Goal: Complete Application Form: Complete application form

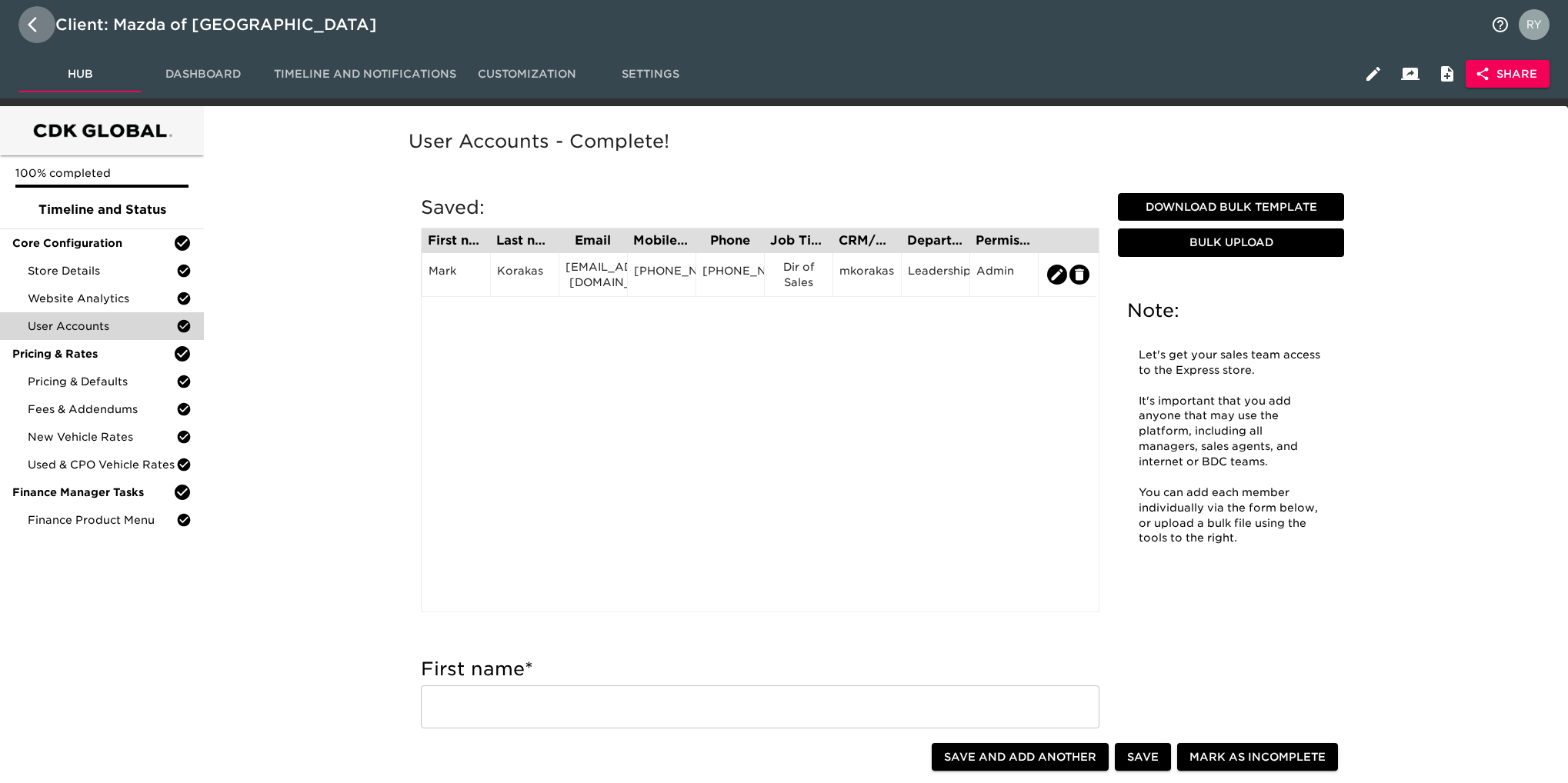
click at [29, 25] on icon "button" at bounding box center [32, 24] width 9 height 16
select select "10"
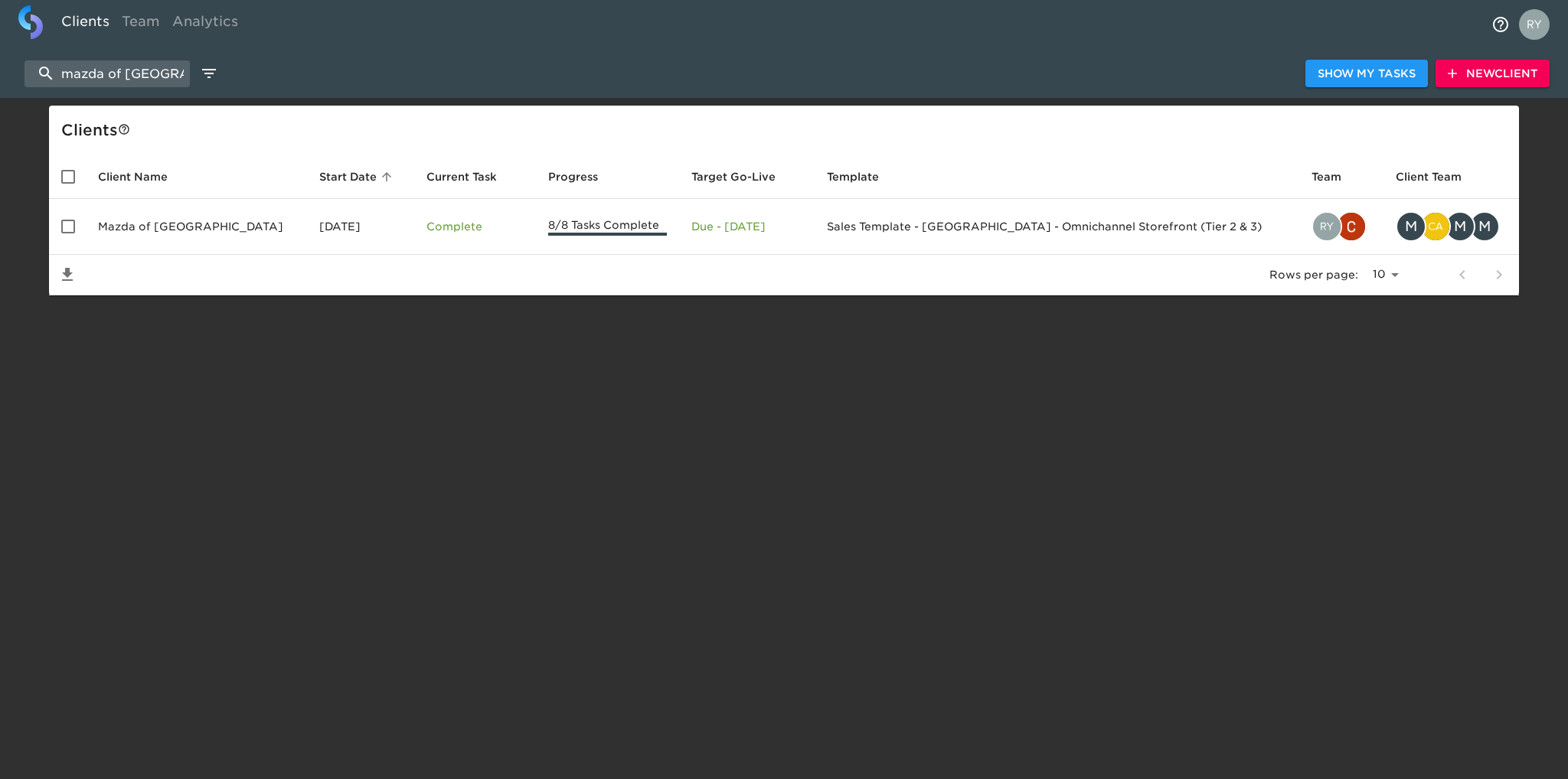
scroll to position [0, 16]
drag, startPoint x: 63, startPoint y: 69, endPoint x: 234, endPoint y: 89, distance: 172.2
click at [234, 89] on div "mazda of palm beach Show My Tasks New Client" at bounding box center [784, 74] width 1568 height 49
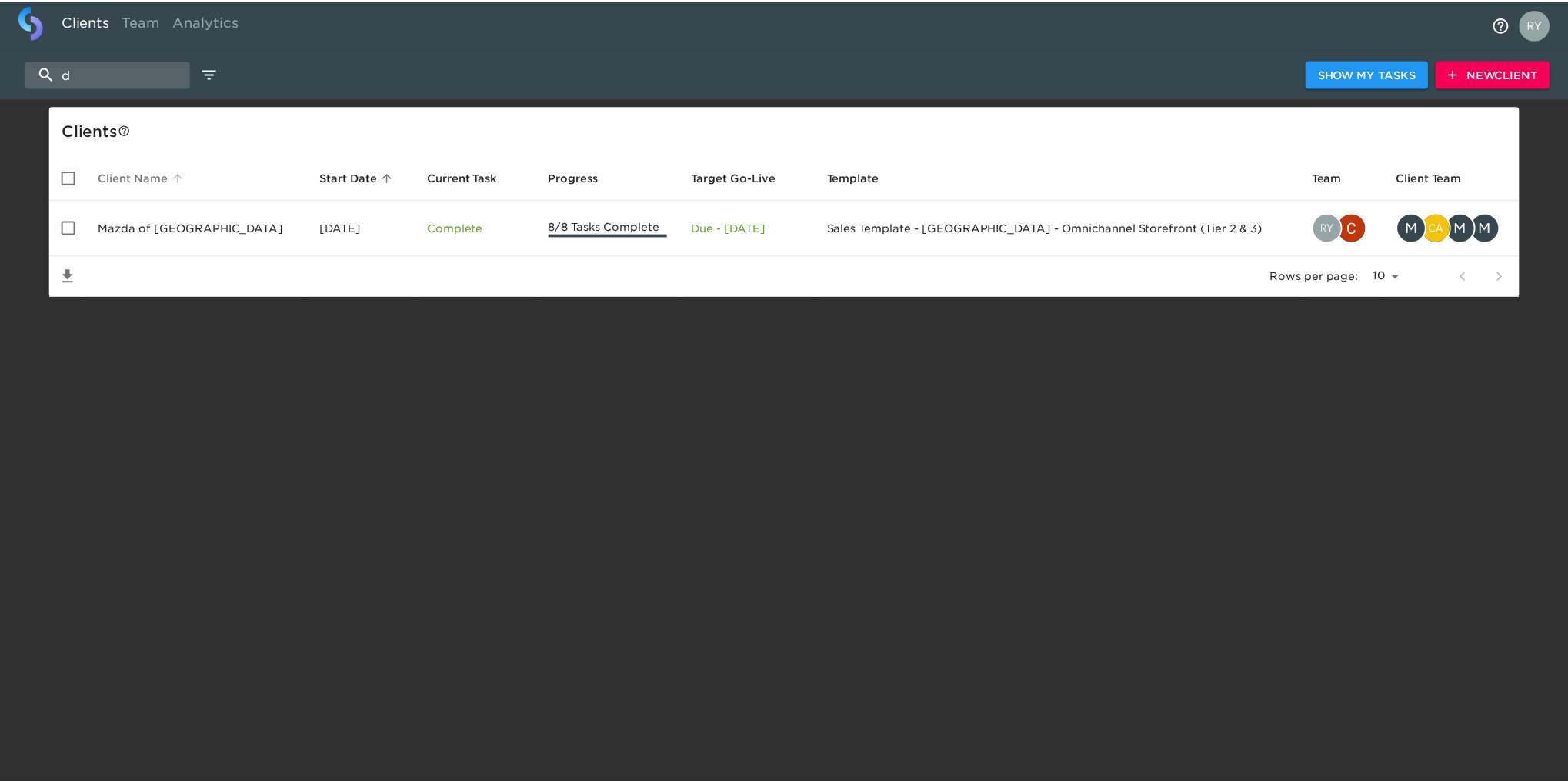
scroll to position [0, 0]
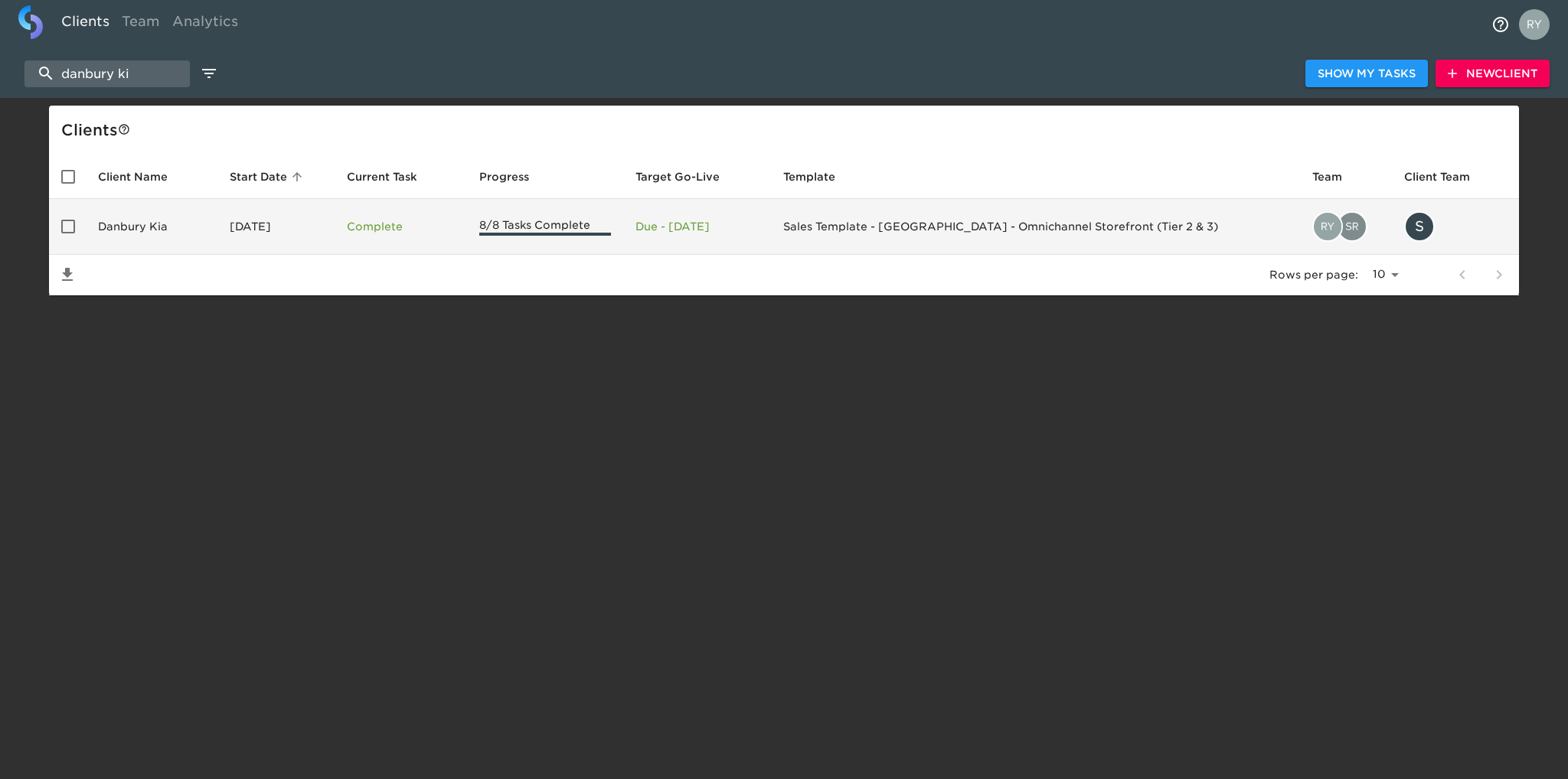
type input "danbury ki"
click at [145, 231] on td "Danbury Kia" at bounding box center [151, 226] width 131 height 56
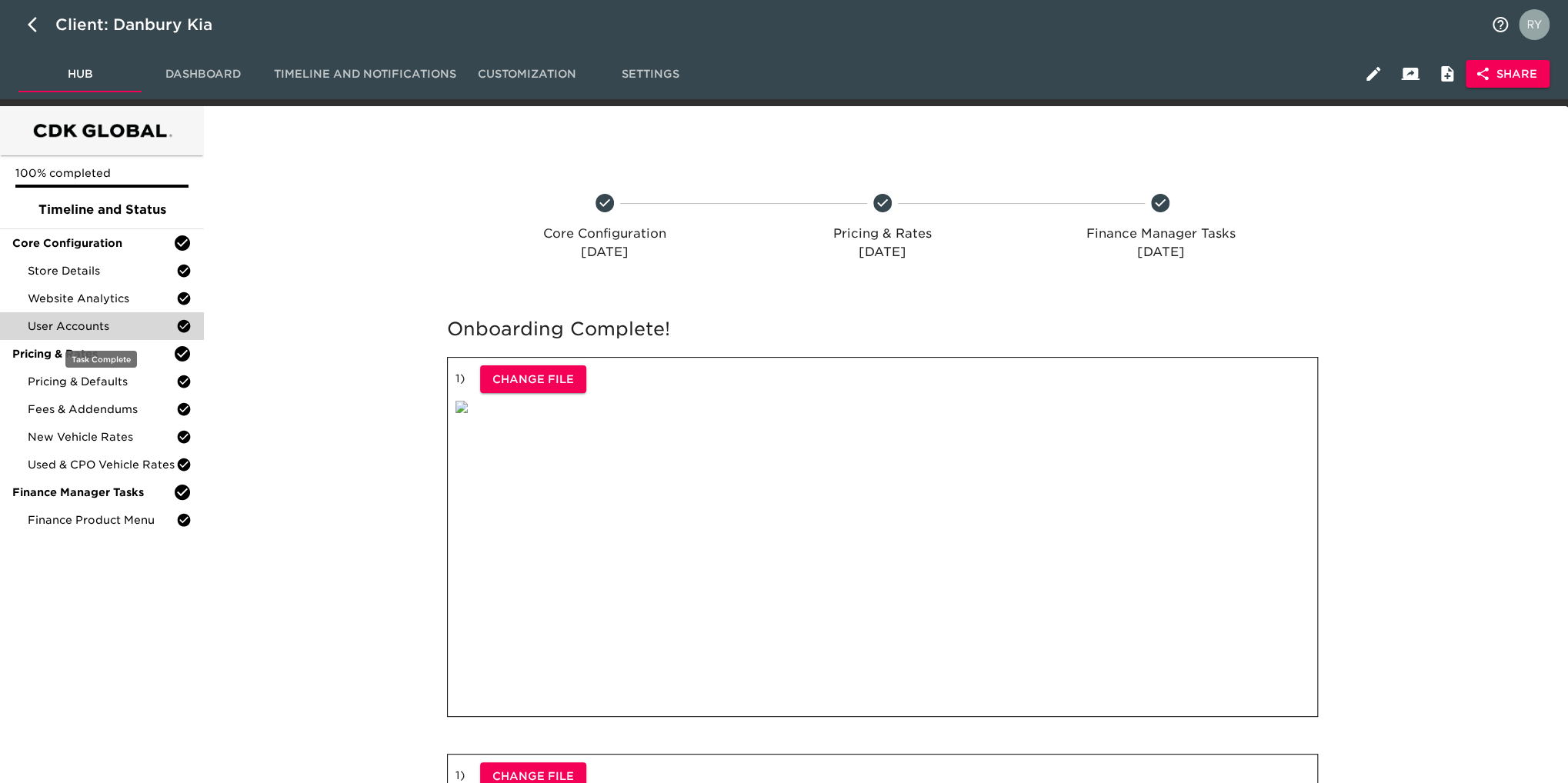
click at [126, 327] on span "User Accounts" at bounding box center [102, 325] width 149 height 16
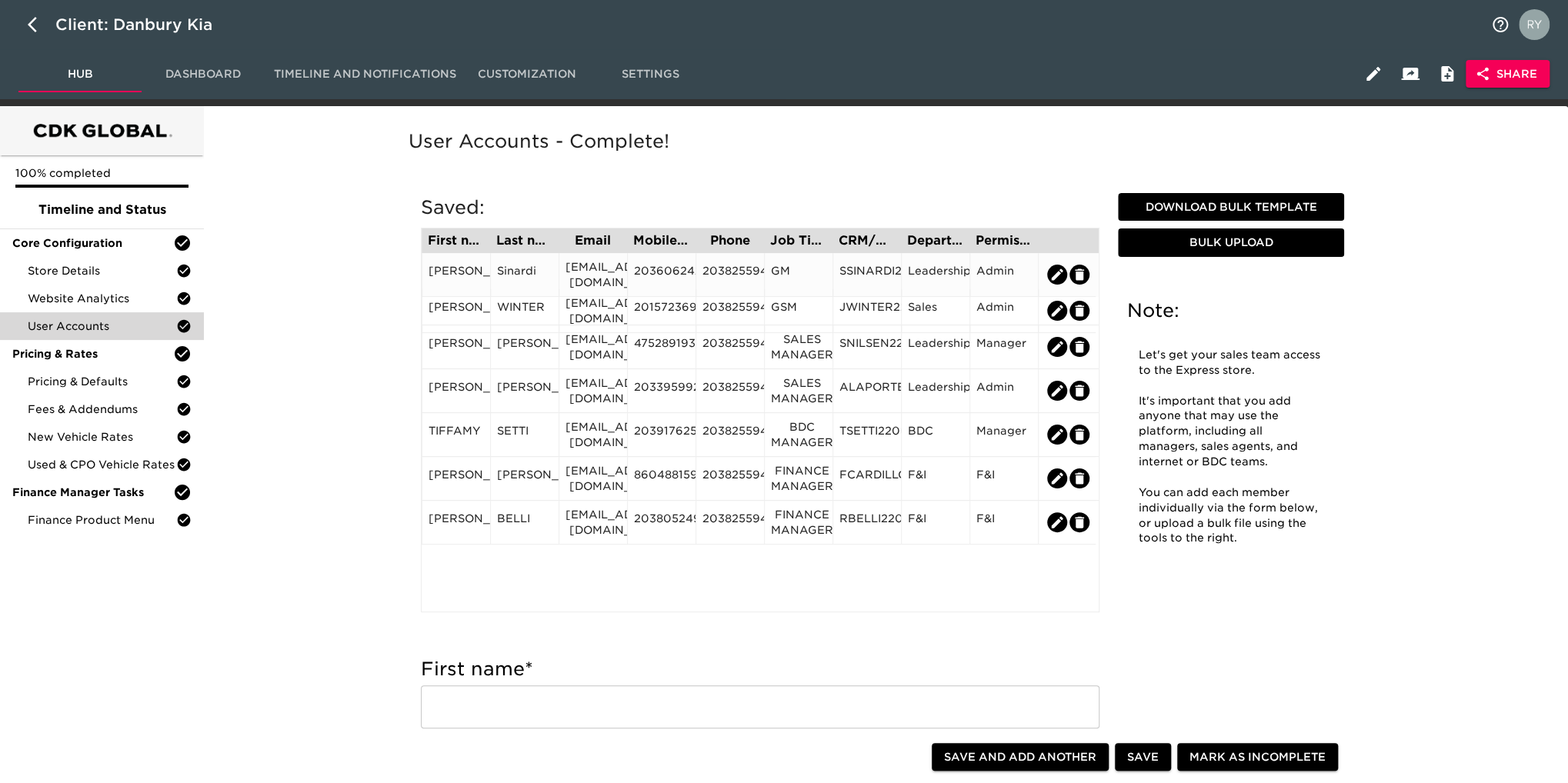
click at [518, 275] on div "Sinardi" at bounding box center [525, 274] width 55 height 23
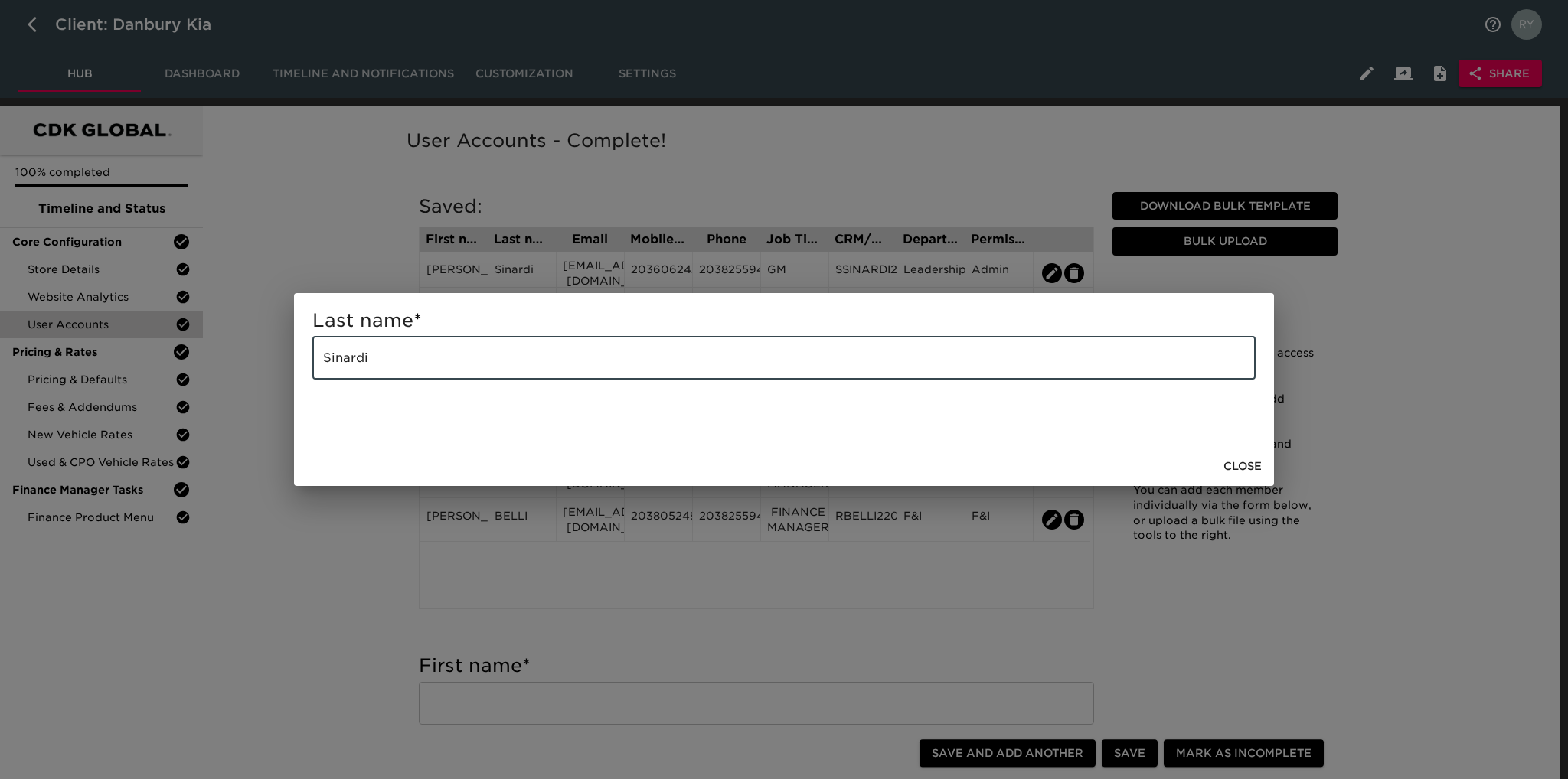
drag, startPoint x: 388, startPoint y: 355, endPoint x: 290, endPoint y: 369, distance: 99.0
click at [290, 369] on div "Last name * [PERSON_NAME] ​ Close" at bounding box center [784, 390] width 1568 height 779
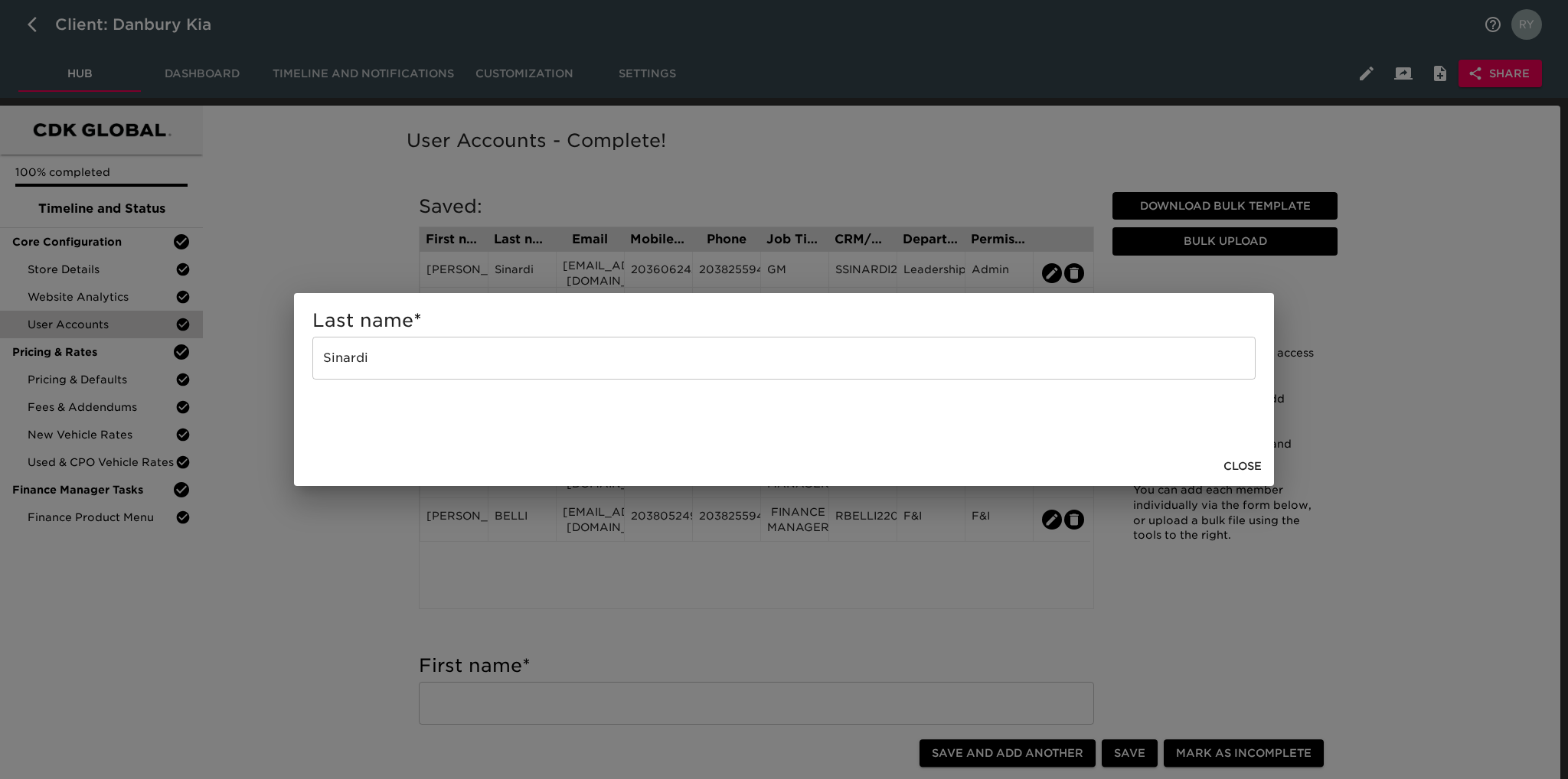
click at [316, 236] on div "Last name * [PERSON_NAME] ​ Close" at bounding box center [784, 390] width 1568 height 779
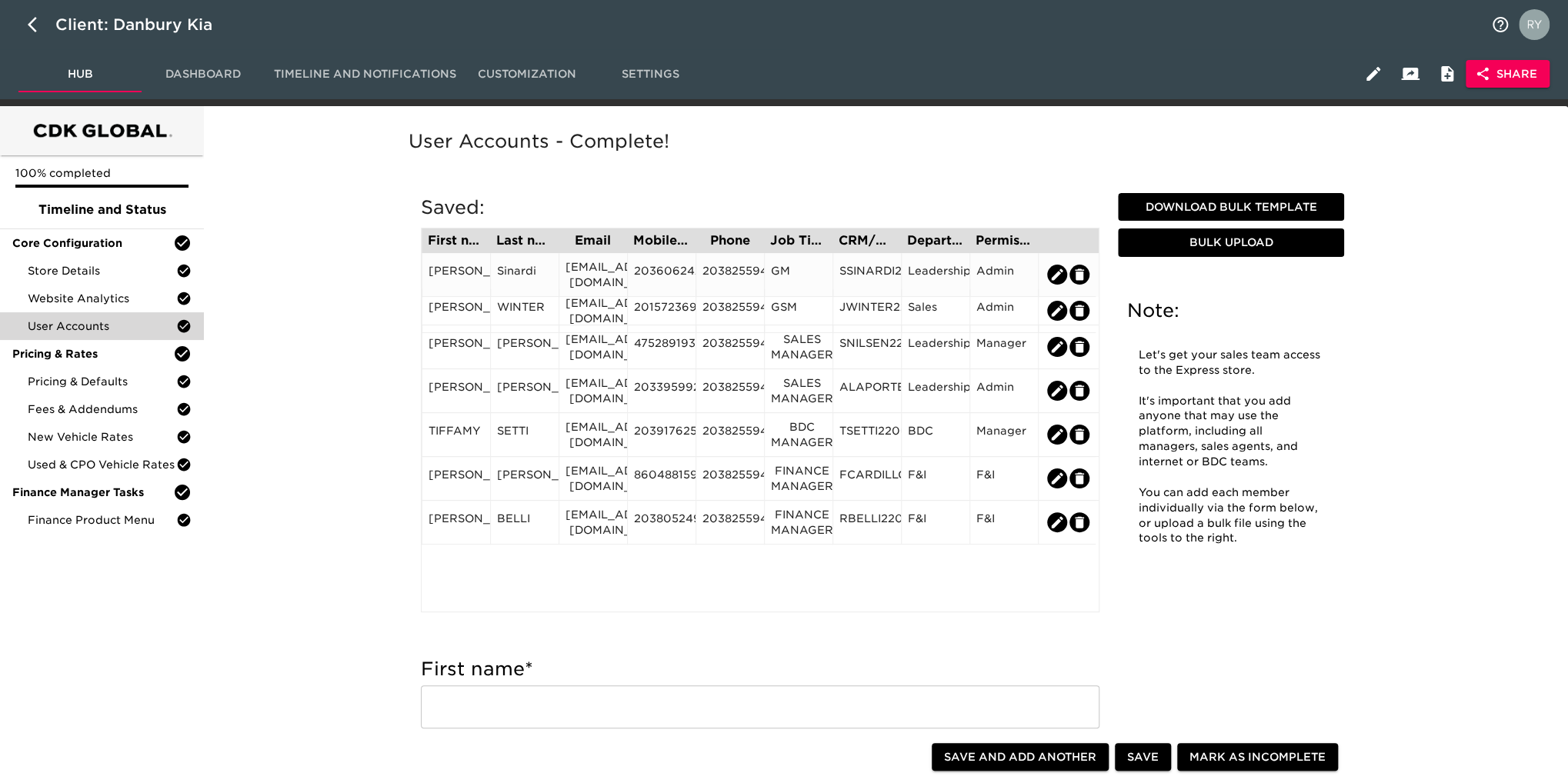
click at [603, 275] on div "[EMAIL_ADDRESS][DOMAIN_NAME]" at bounding box center [593, 275] width 55 height 31
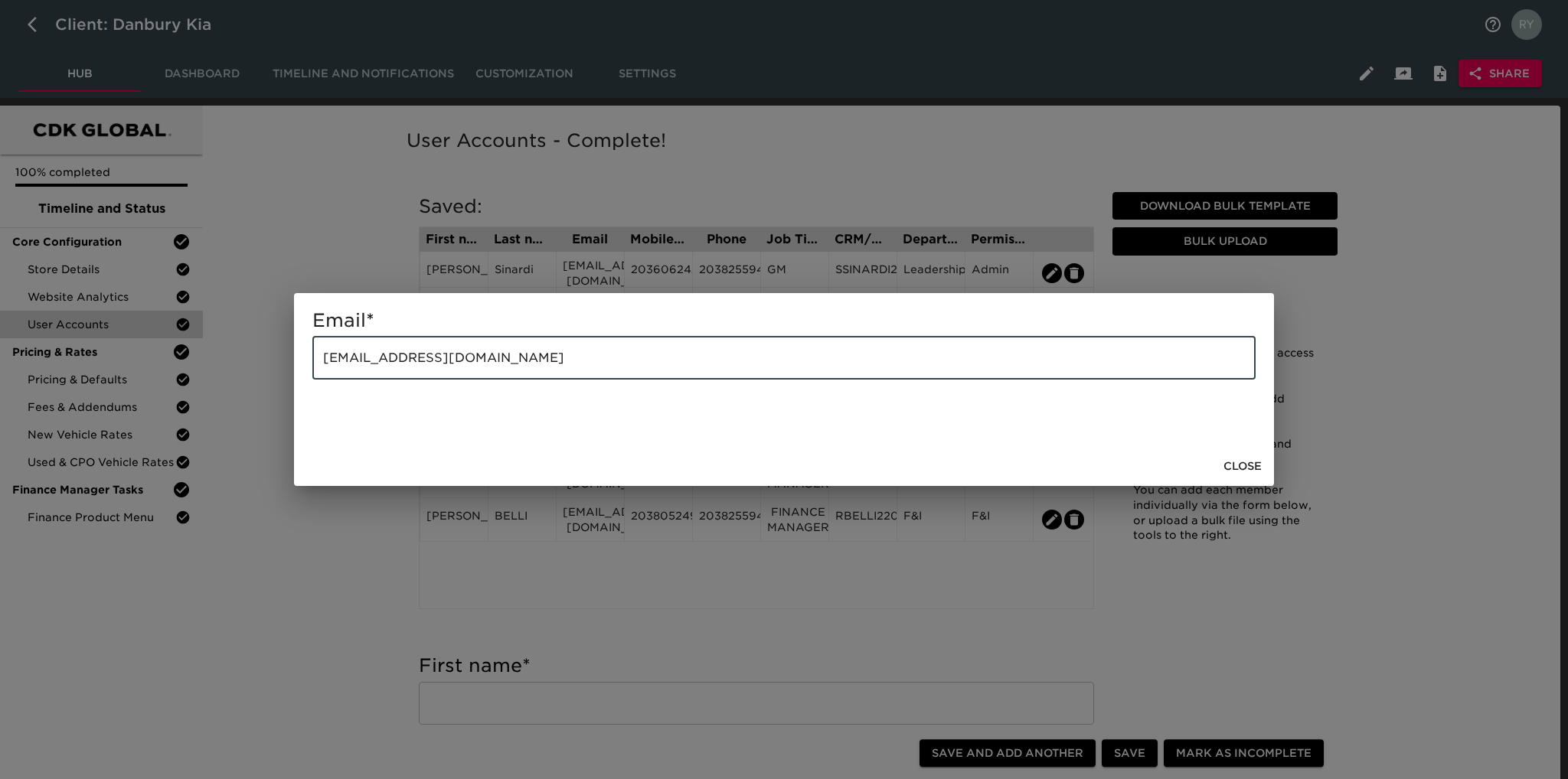
drag, startPoint x: 547, startPoint y: 359, endPoint x: 315, endPoint y: 369, distance: 232.2
click at [315, 369] on input "[EMAIL_ADDRESS][DOMAIN_NAME]" at bounding box center [784, 358] width 943 height 43
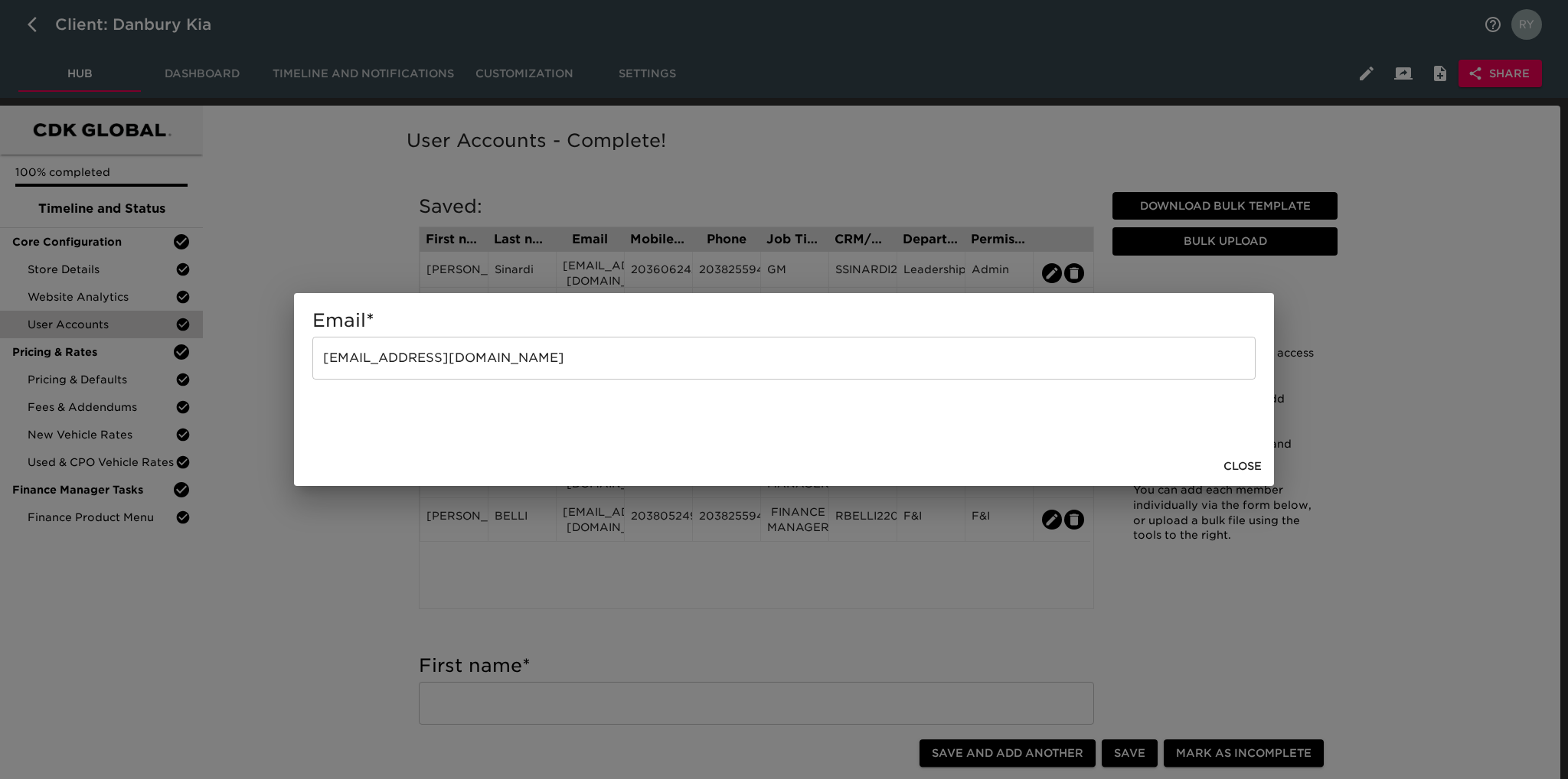
click at [102, 626] on div "Email * [EMAIL_ADDRESS][DOMAIN_NAME] ​ Close" at bounding box center [784, 390] width 1568 height 779
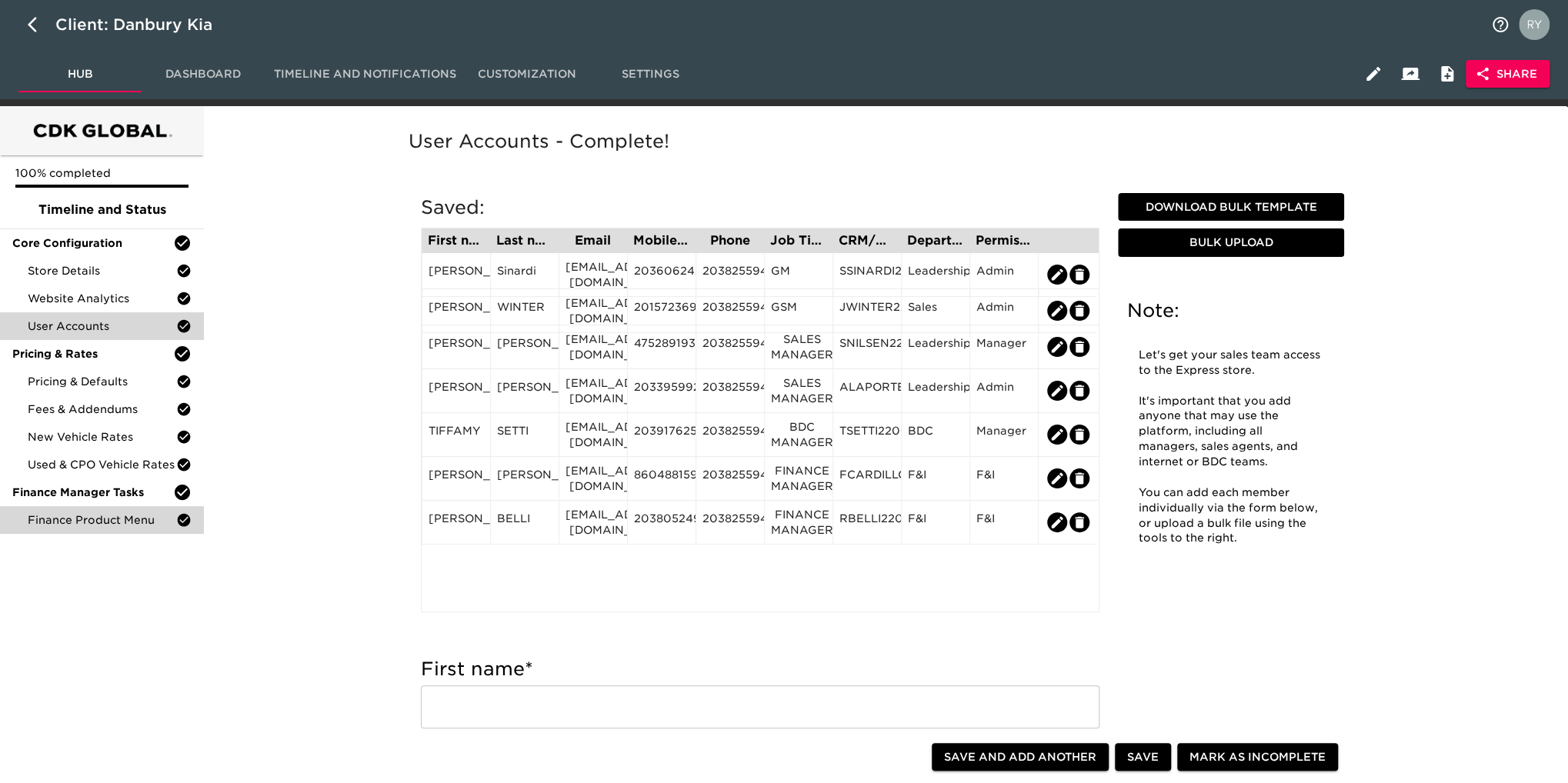
click at [64, 514] on span "Finance Product Menu" at bounding box center [102, 520] width 149 height 16
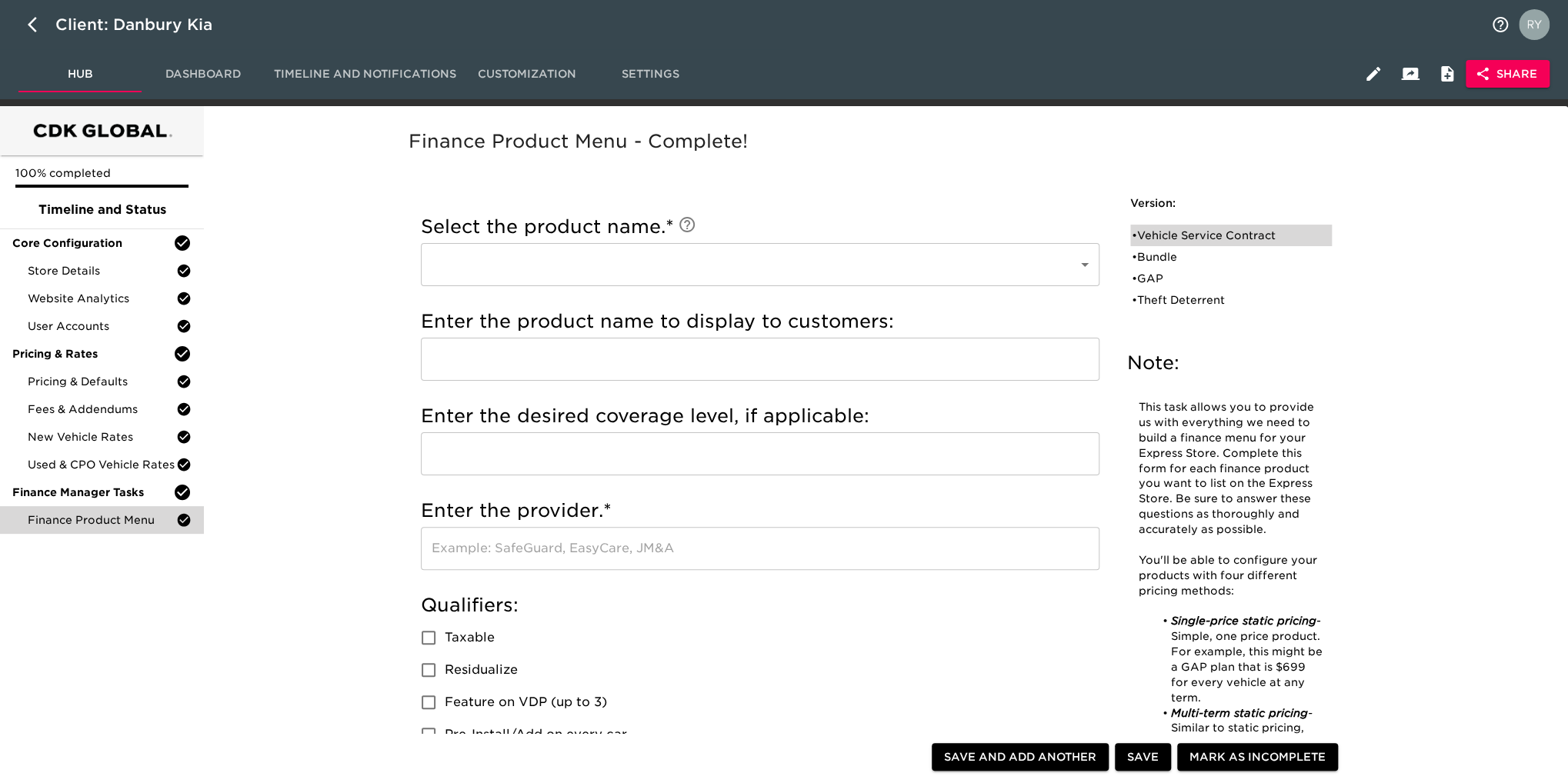
click at [1193, 232] on div "• Vehicle Service Contract" at bounding box center [1220, 235] width 177 height 16
type input "Vehicle Service Contract"
type input "Warranty Wrap"
type input "[GEOGRAPHIC_DATA]"
checkbox input "true"
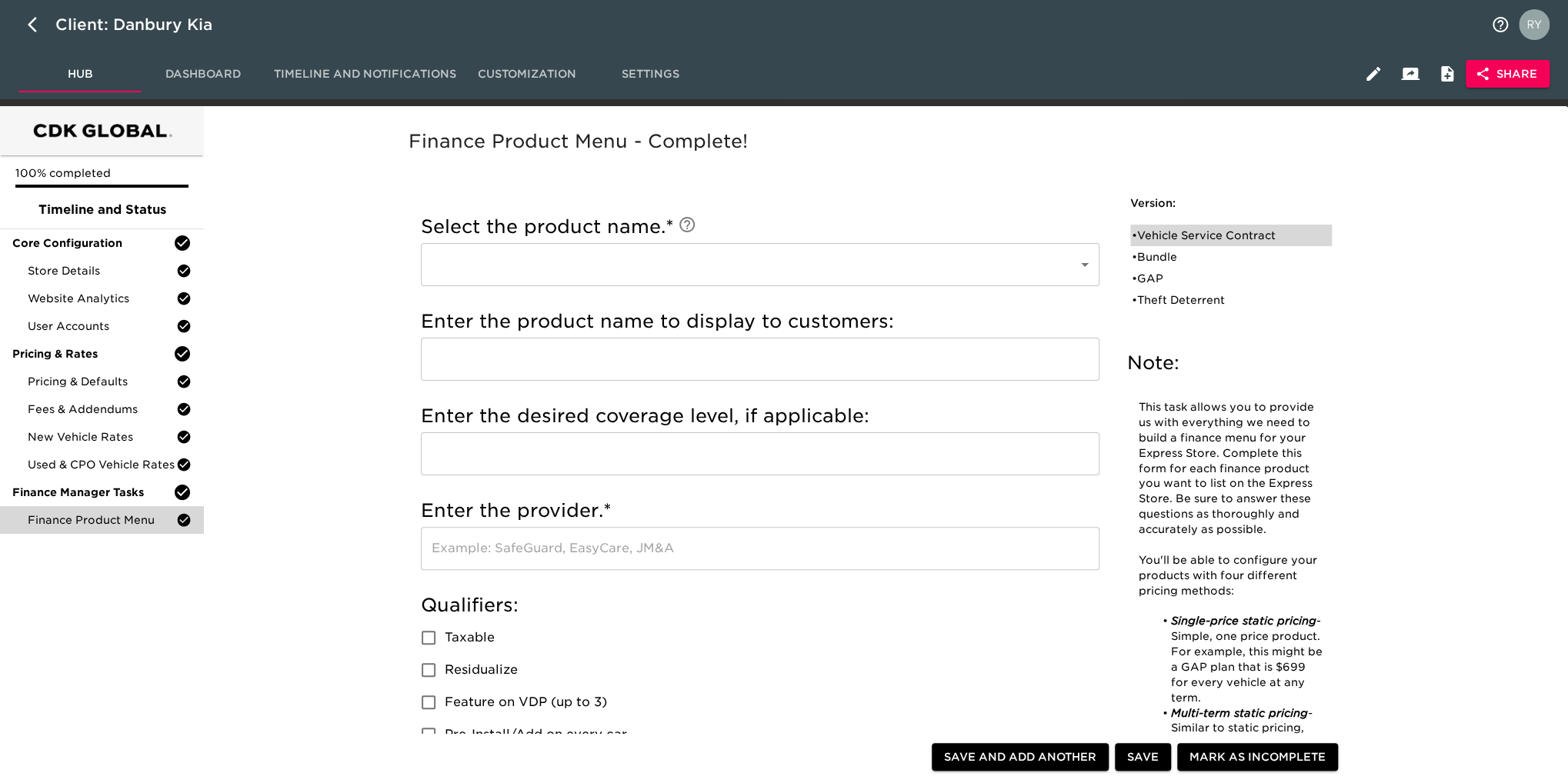
radio input "true"
type input "BPAA6LD"
radio input "true"
type input "+1000"
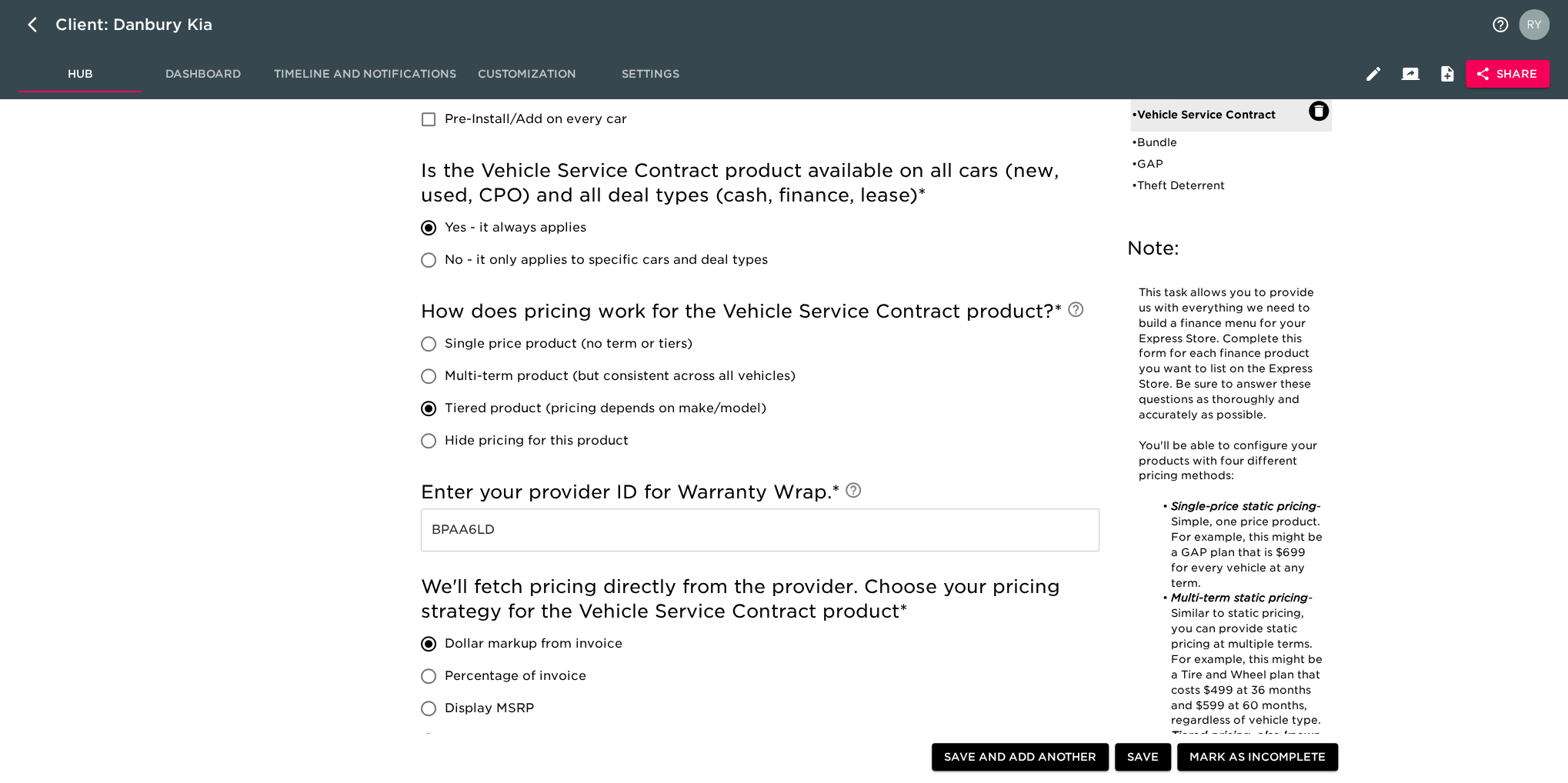
scroll to position [769, 0]
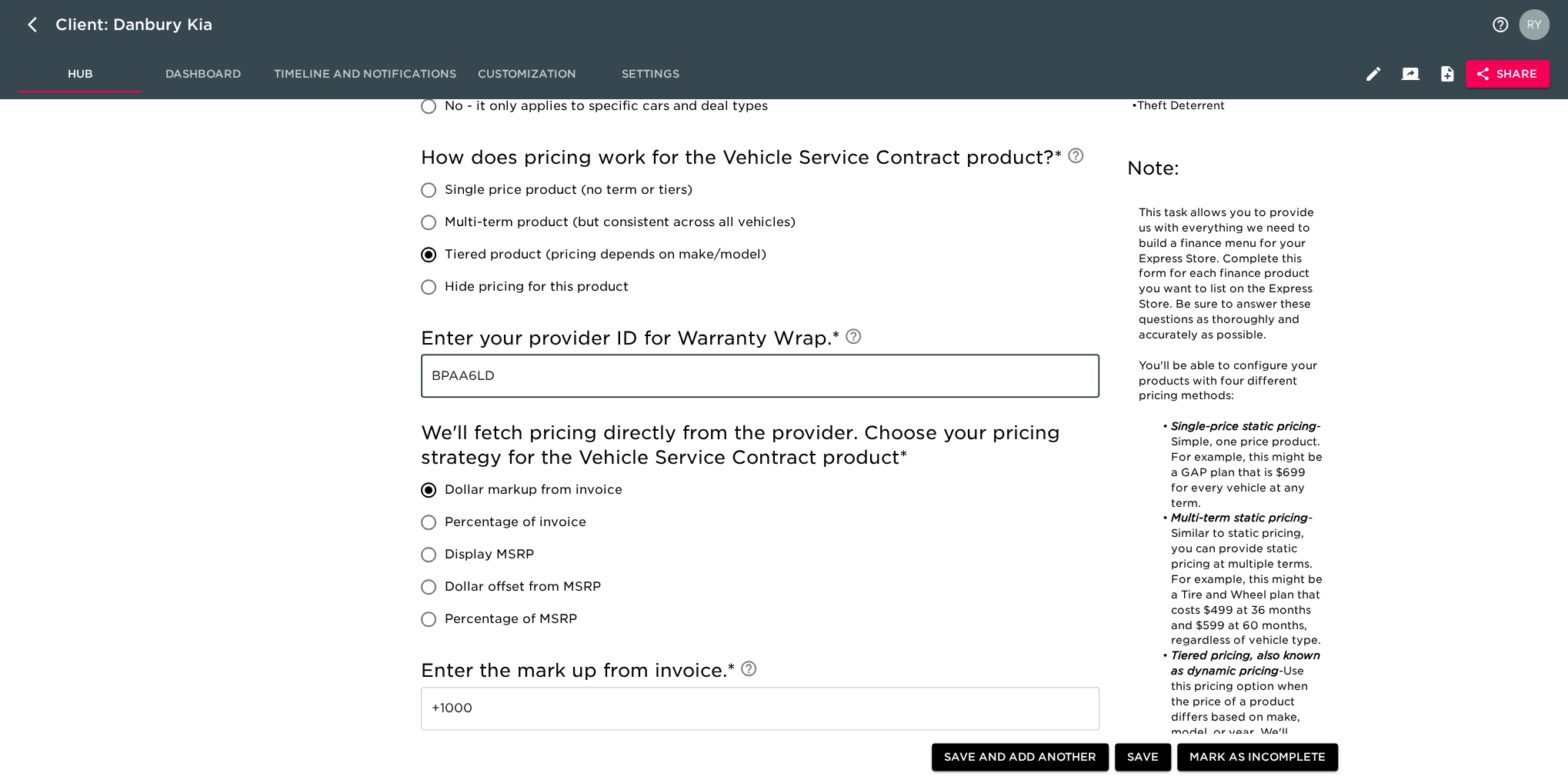
drag, startPoint x: 515, startPoint y: 376, endPoint x: 372, endPoint y: 394, distance: 144.1
click at [372, 394] on div "Finance Product Menu - Complete! Note: This task allows you to provide us with …" at bounding box center [882, 278] width 1353 height 1864
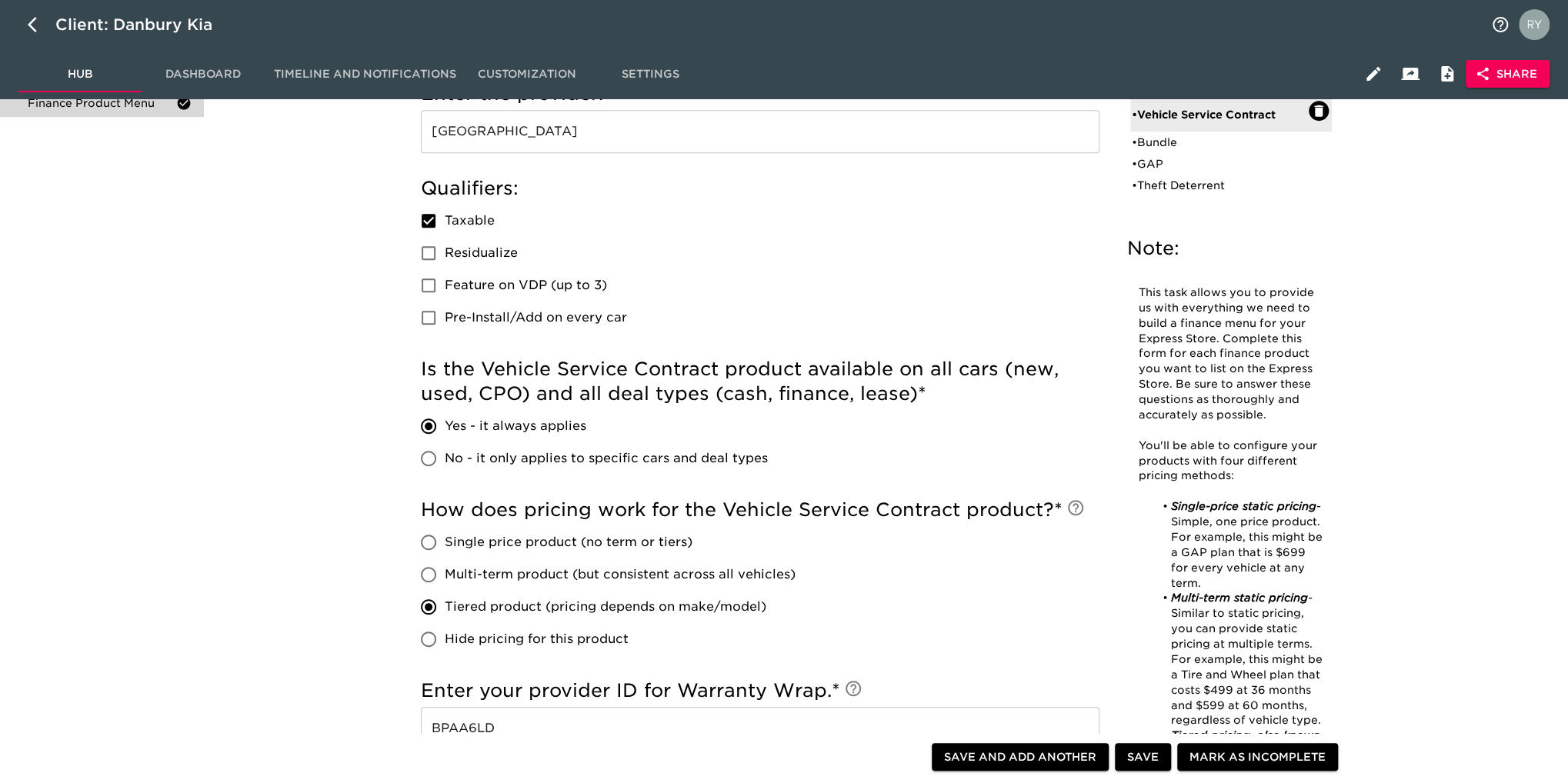
scroll to position [154, 0]
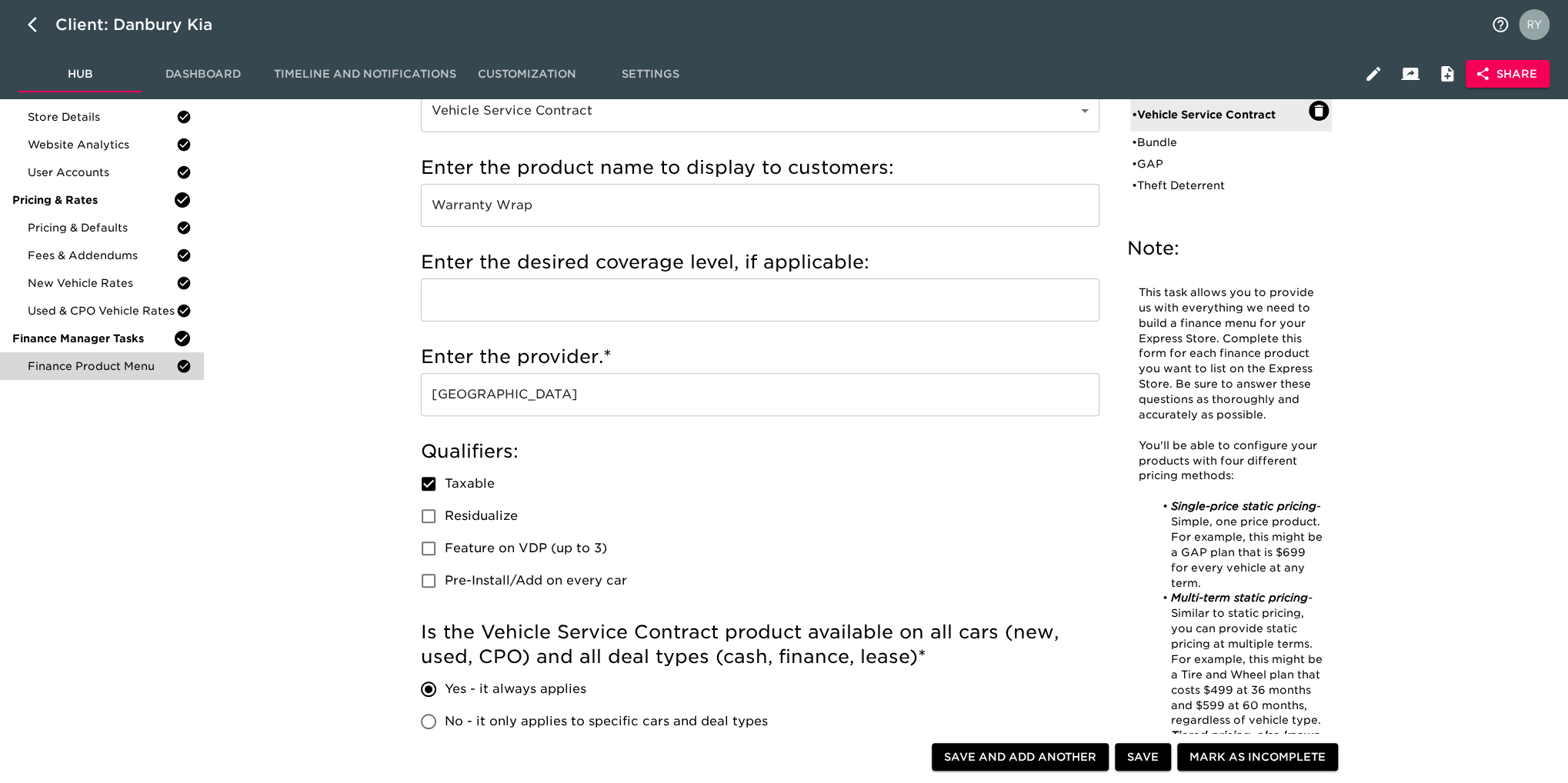
drag, startPoint x: 1174, startPoint y: 146, endPoint x: 1022, endPoint y: 154, distance: 152.2
click at [1173, 146] on div "• Bundle" at bounding box center [1220, 142] width 177 height 16
type input "Bundle"
type input "Total Care"
type input "Smart Auto Care"
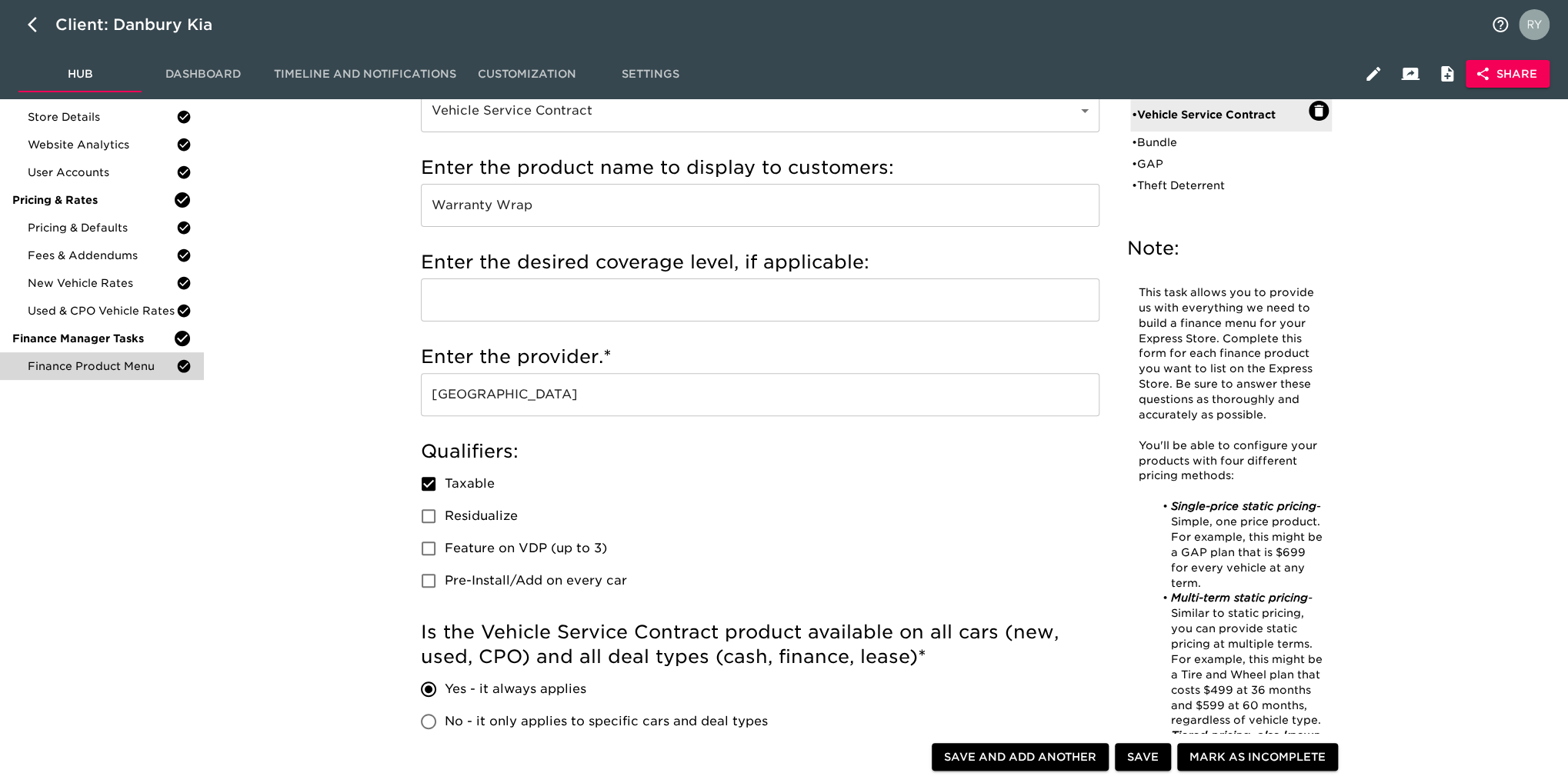
checkbox input "true"
radio input "true"
radio input "false"
type input "1695"
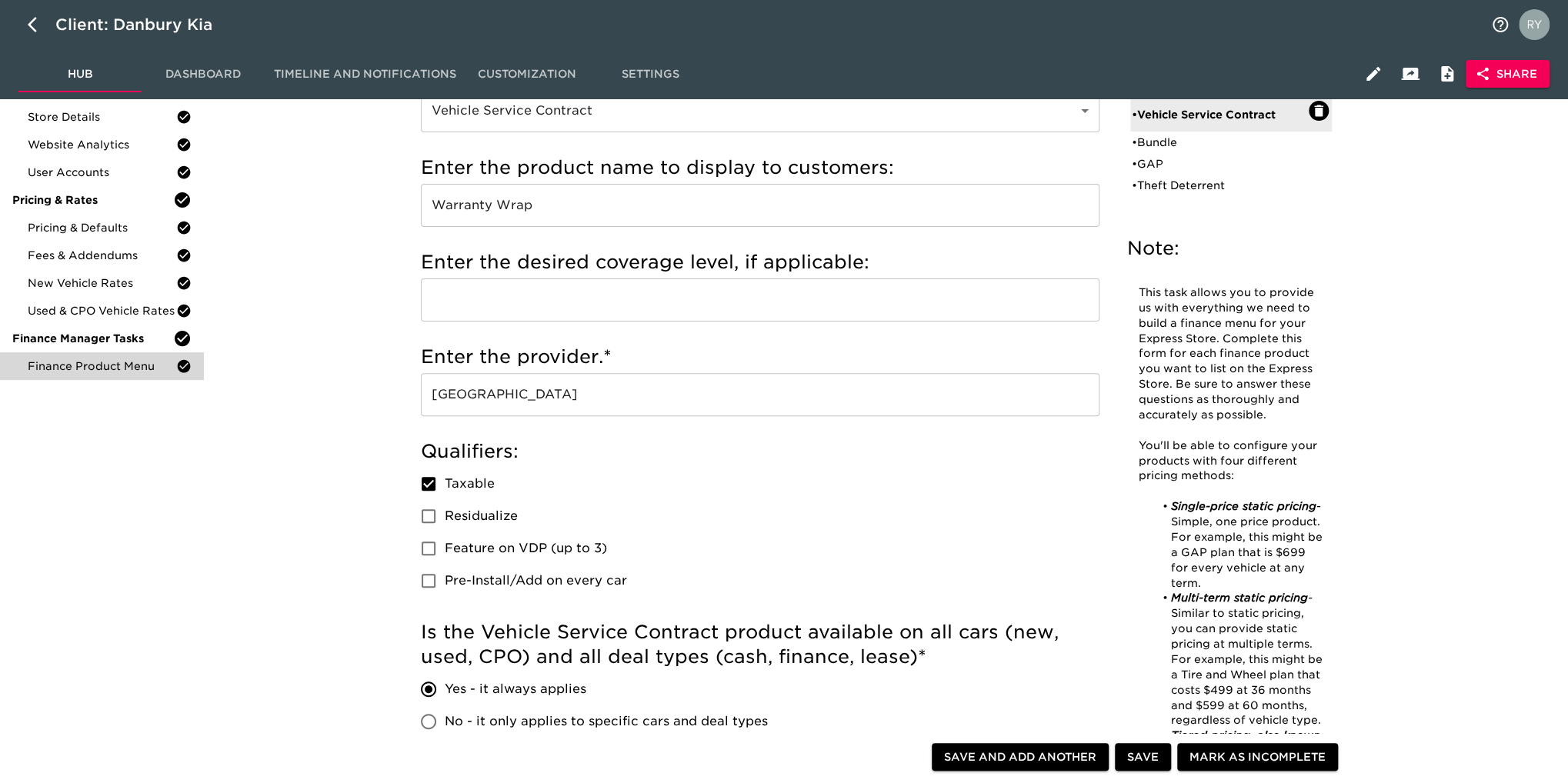
radio input "false"
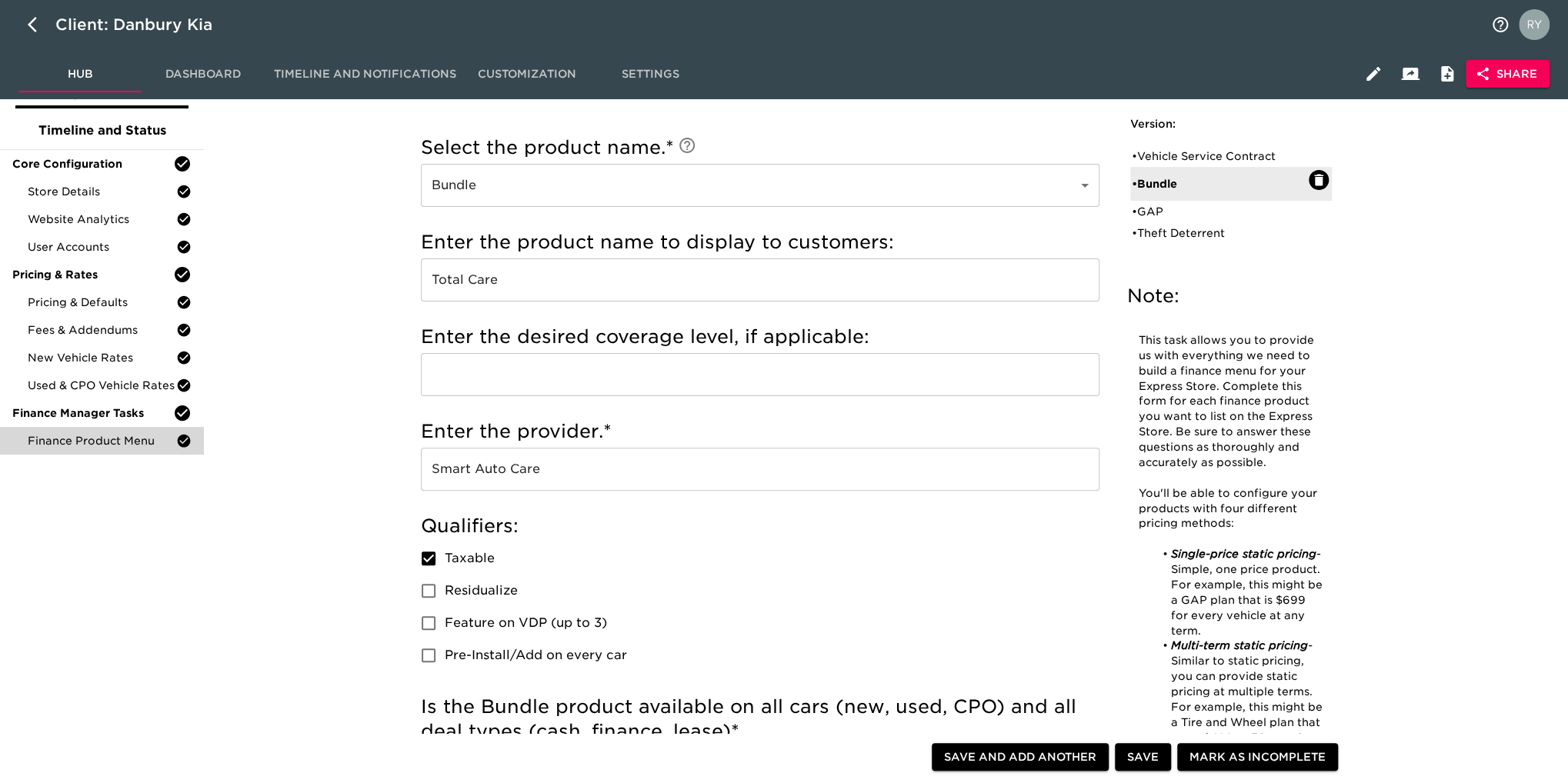
scroll to position [0, 0]
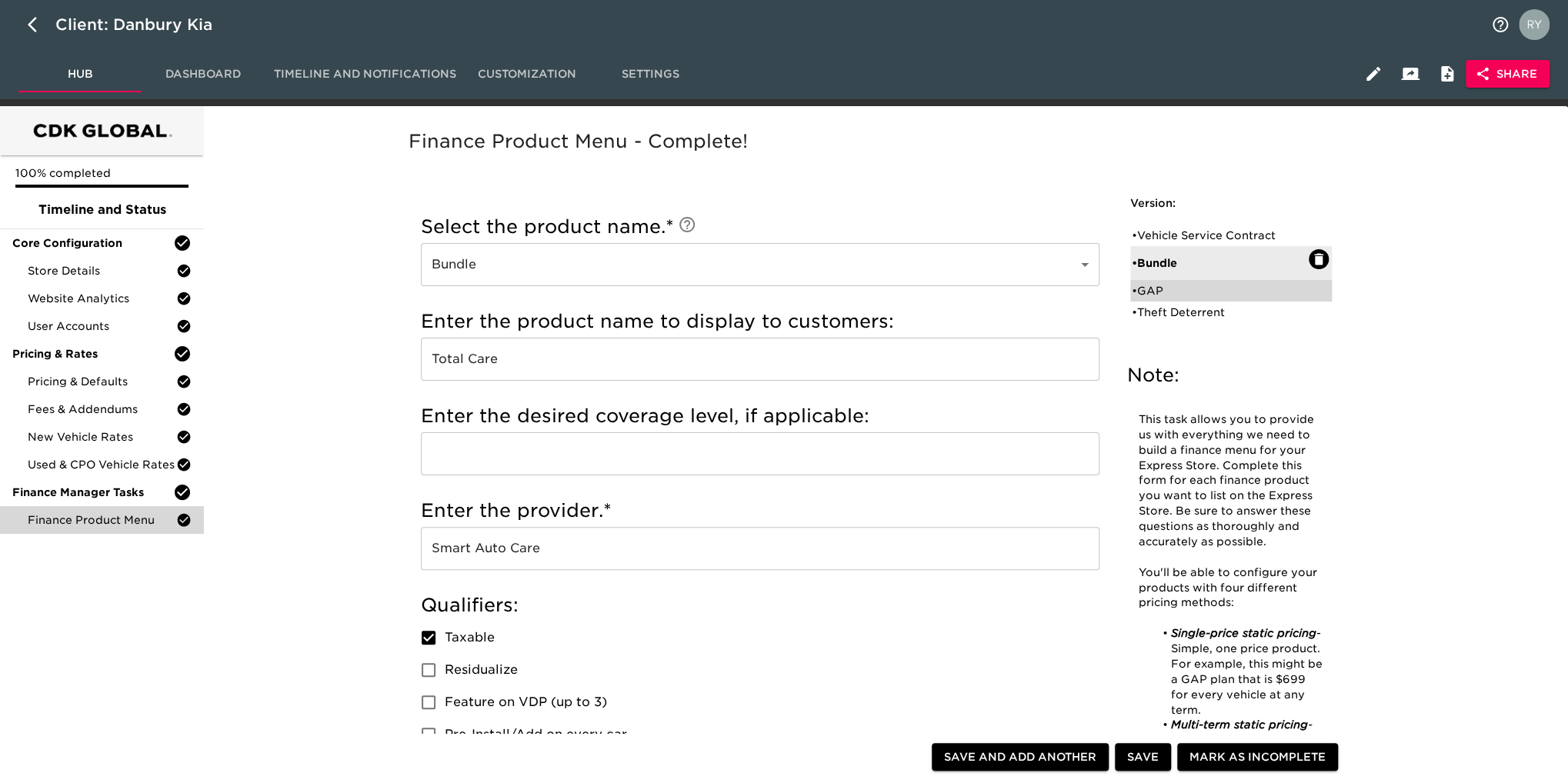
drag, startPoint x: 1175, startPoint y: 284, endPoint x: 1157, endPoint y: 280, distance: 18.4
click at [1175, 284] on div "• GAP" at bounding box center [1220, 291] width 177 height 16
type input "GAP"
type input "Guaranteed Auto Protection"
type input "[GEOGRAPHIC_DATA]"
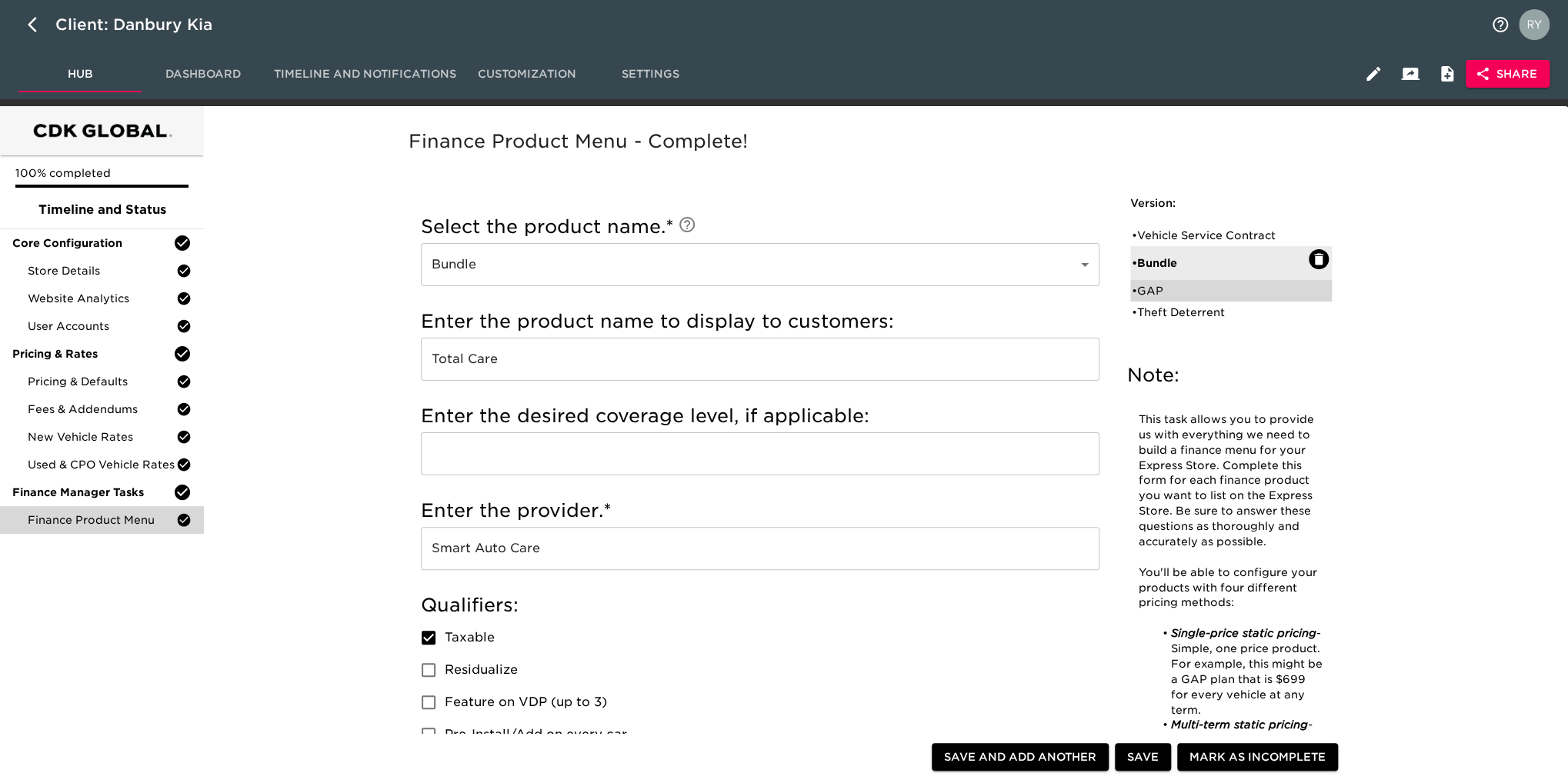
checkbox input "false"
radio input "true"
type input "1495"
drag, startPoint x: 1165, startPoint y: 306, endPoint x: 1111, endPoint y: 310, distance: 54.1
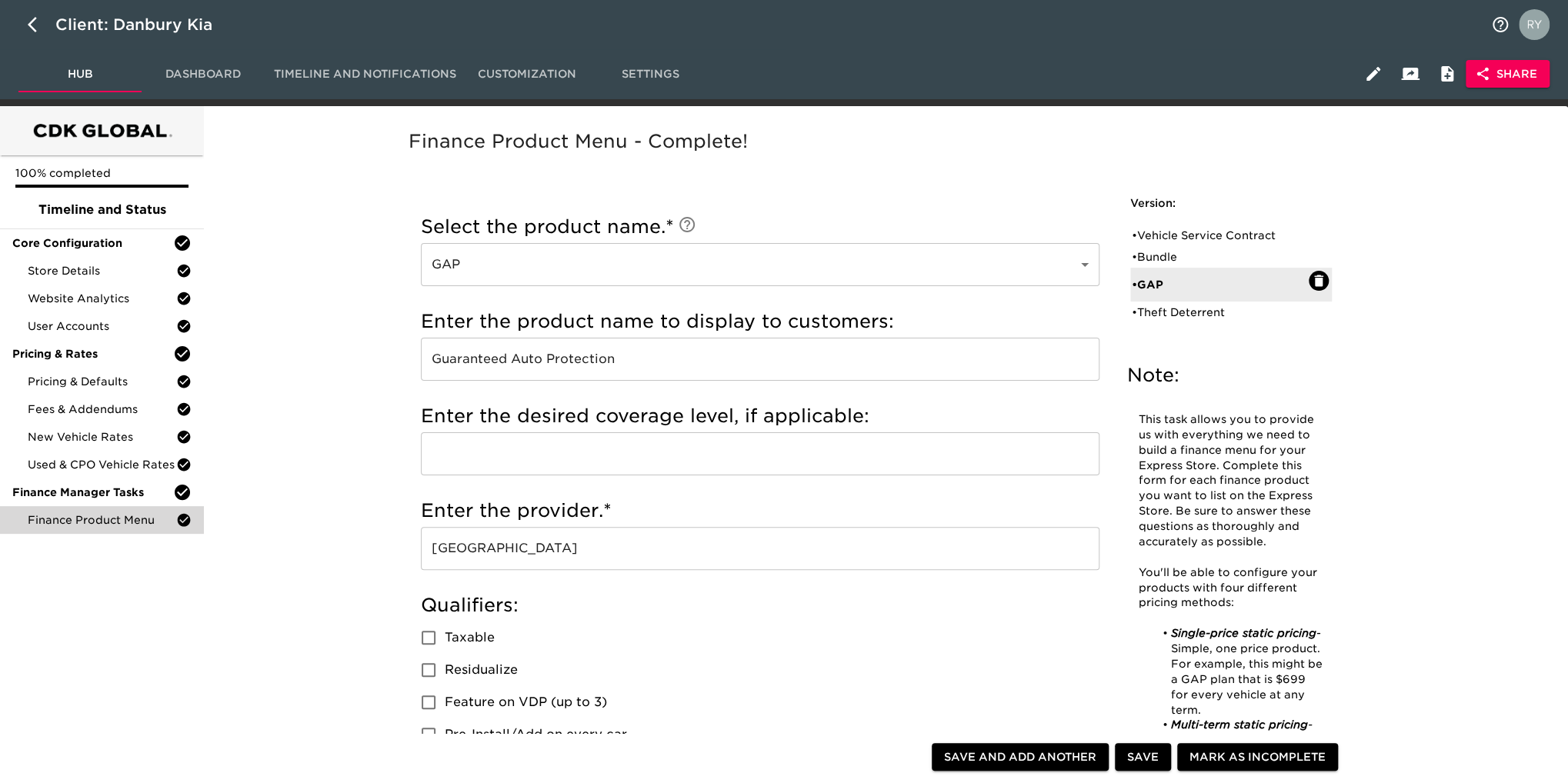
click at [1165, 306] on div "• Theft Deterrent" at bounding box center [1220, 312] width 177 height 16
type input "Theft Deterrent"
type input "Theft Protection"
type input "Danbury Auto"
checkbox input "true"
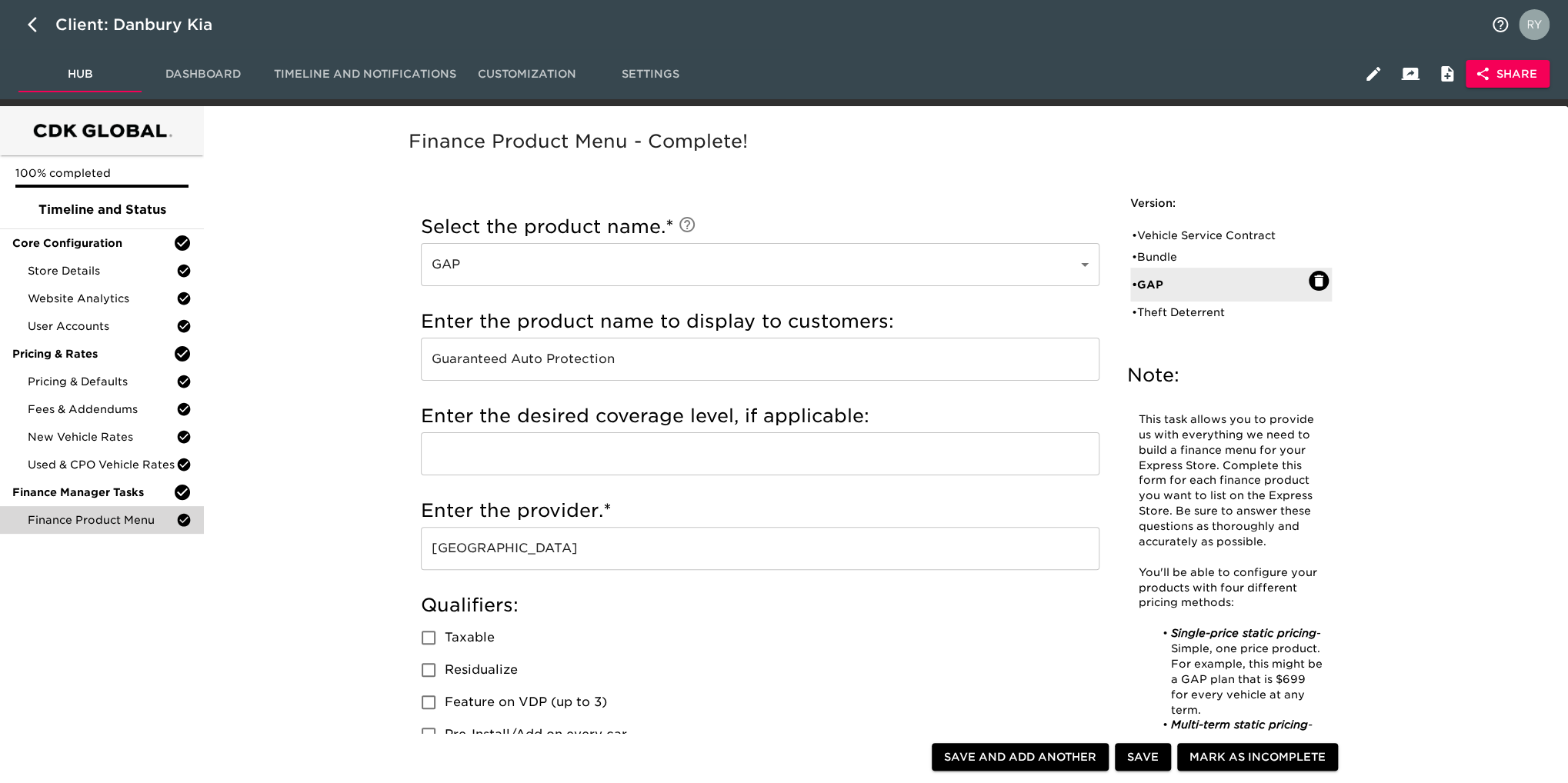
checkbox input "true"
radio input "true"
type input "299"
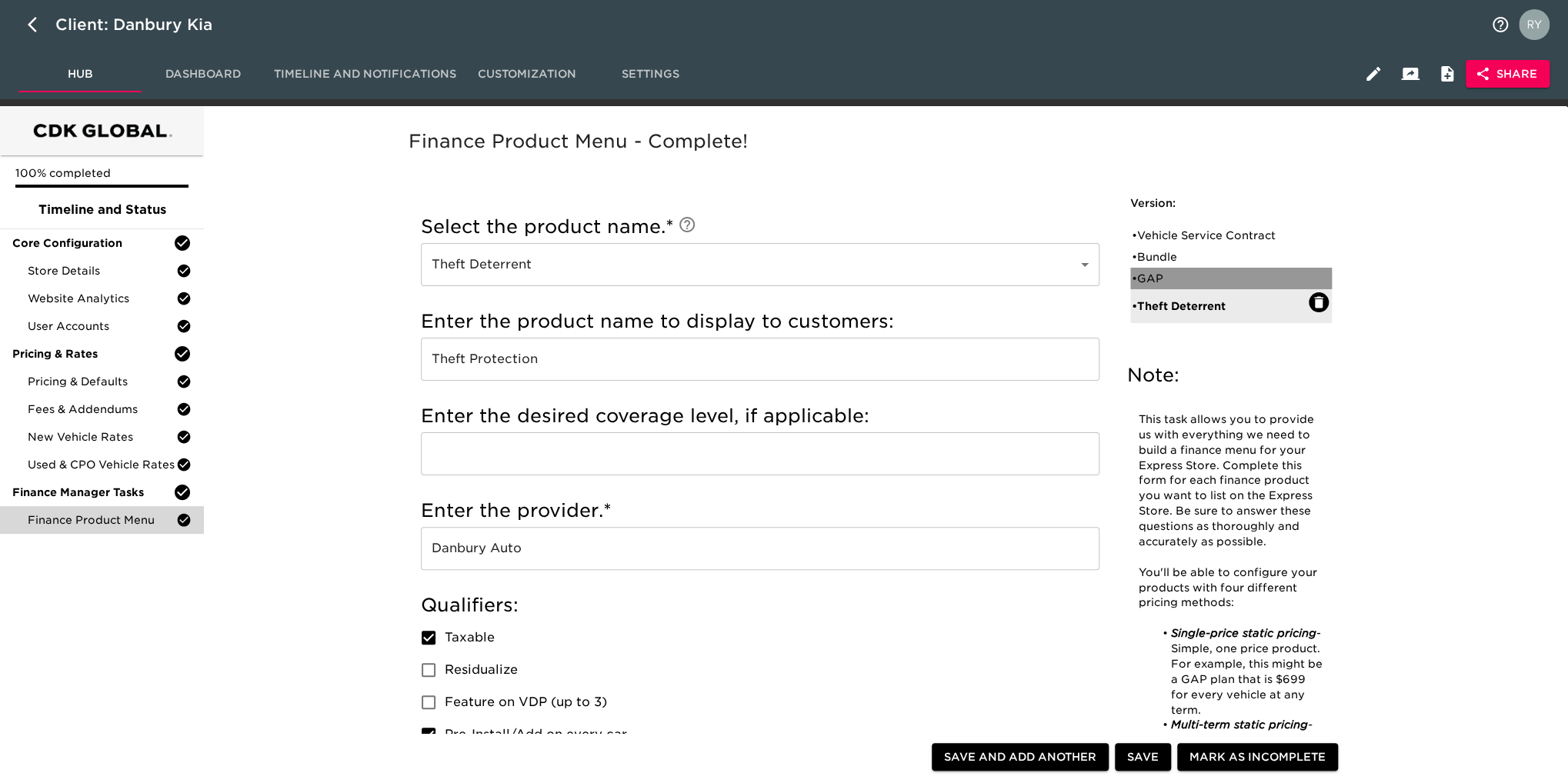
drag, startPoint x: 1149, startPoint y: 281, endPoint x: 1095, endPoint y: 271, distance: 54.9
click at [1149, 281] on div "• GAP" at bounding box center [1220, 278] width 177 height 16
type input "GAP"
type input "Guaranteed Auto Protection"
type input "[GEOGRAPHIC_DATA]"
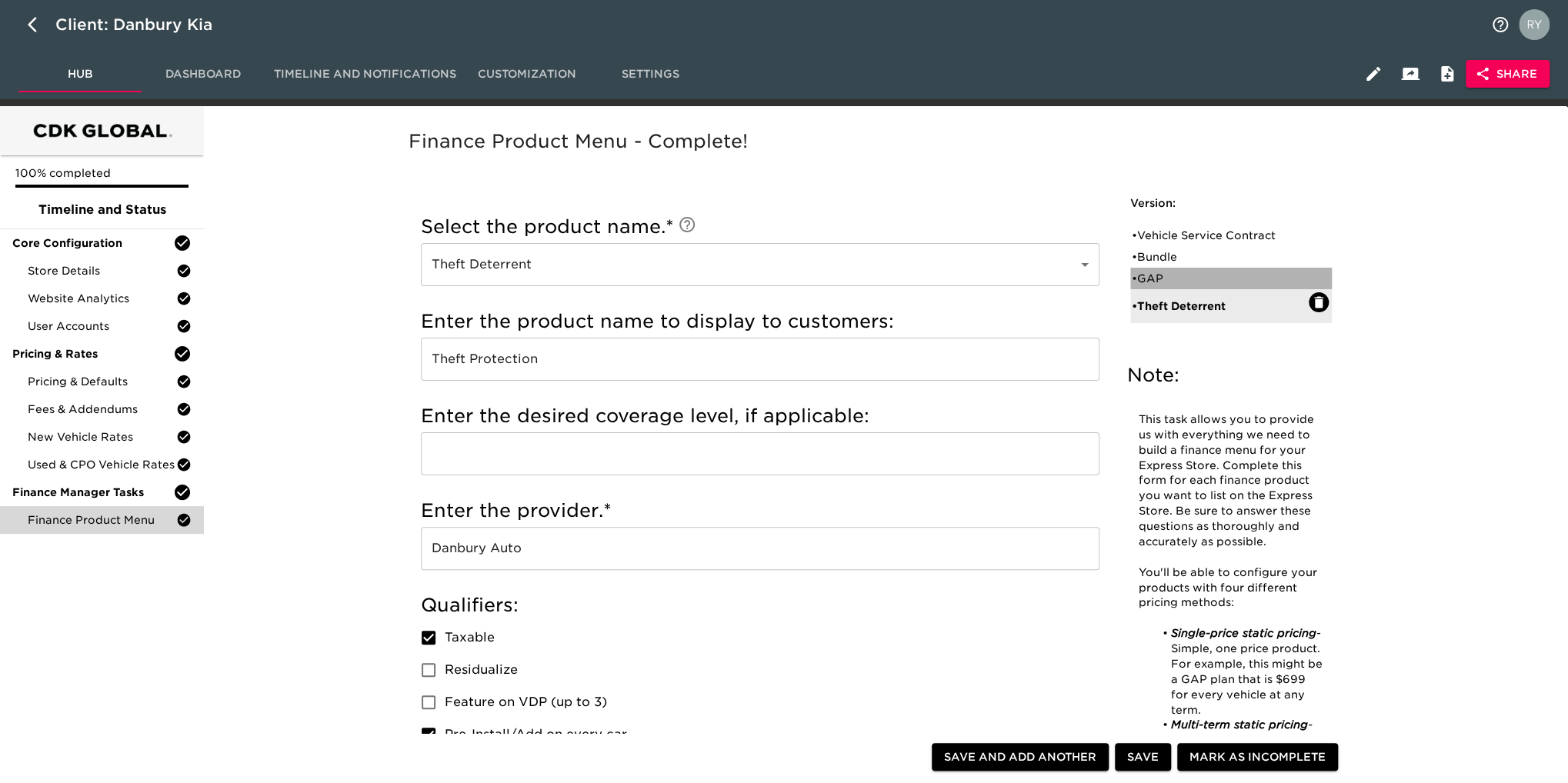
checkbox input "false"
type input "1495"
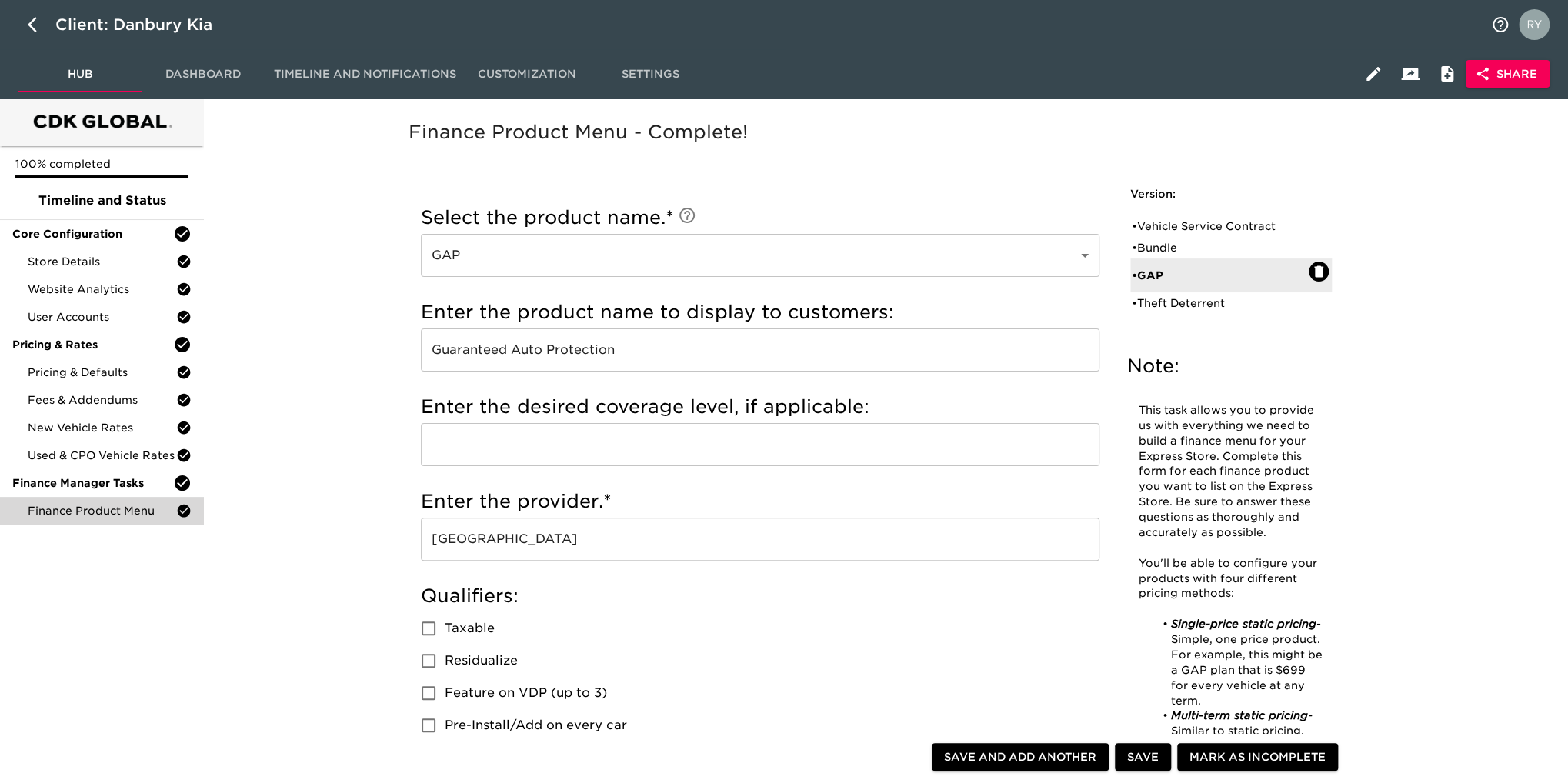
scroll to position [7, 0]
drag, startPoint x: 1176, startPoint y: 248, endPoint x: 1105, endPoint y: 237, distance: 71.8
click at [1175, 248] on div "• Bundle" at bounding box center [1220, 249] width 177 height 16
type input "Bundle"
type input "Total Care"
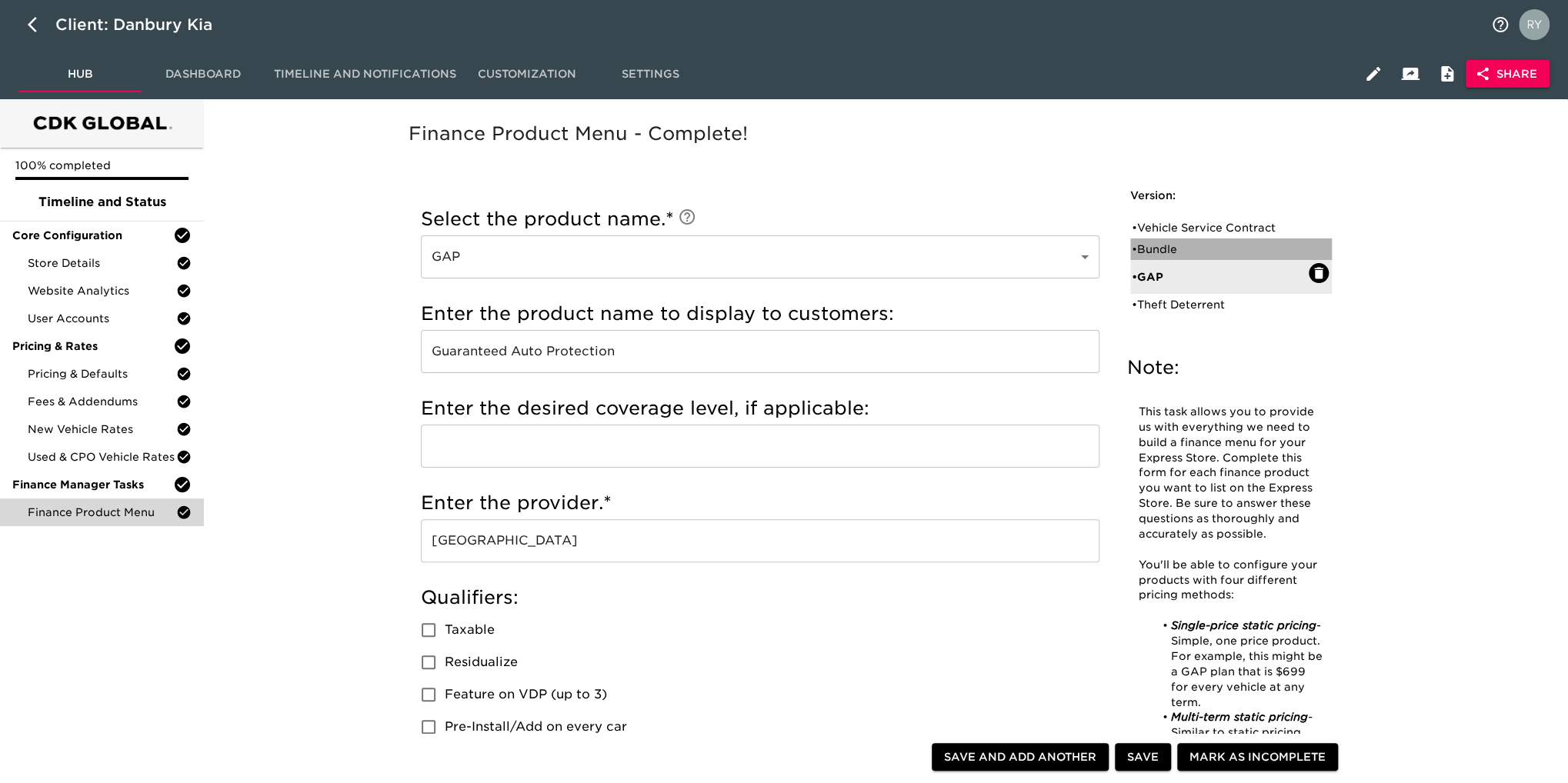
type input "Smart Auto Care"
checkbox input "true"
type input "1695"
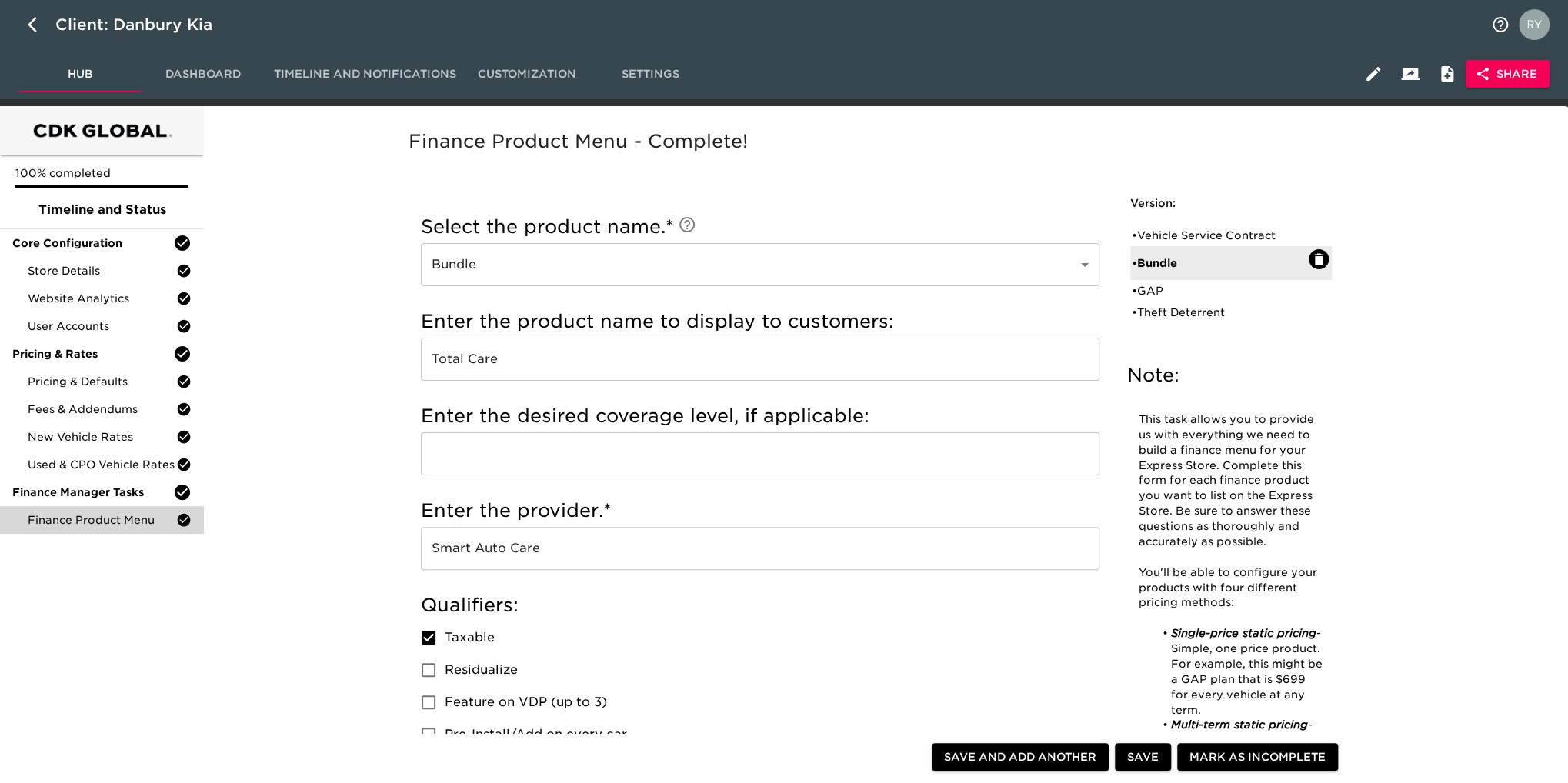
scroll to position [0, 0]
click at [1189, 240] on div "• Vehicle Service Contract" at bounding box center [1220, 235] width 177 height 16
type input "Vehicle Service Contract"
type input "Warranty Wrap"
type input "[GEOGRAPHIC_DATA]"
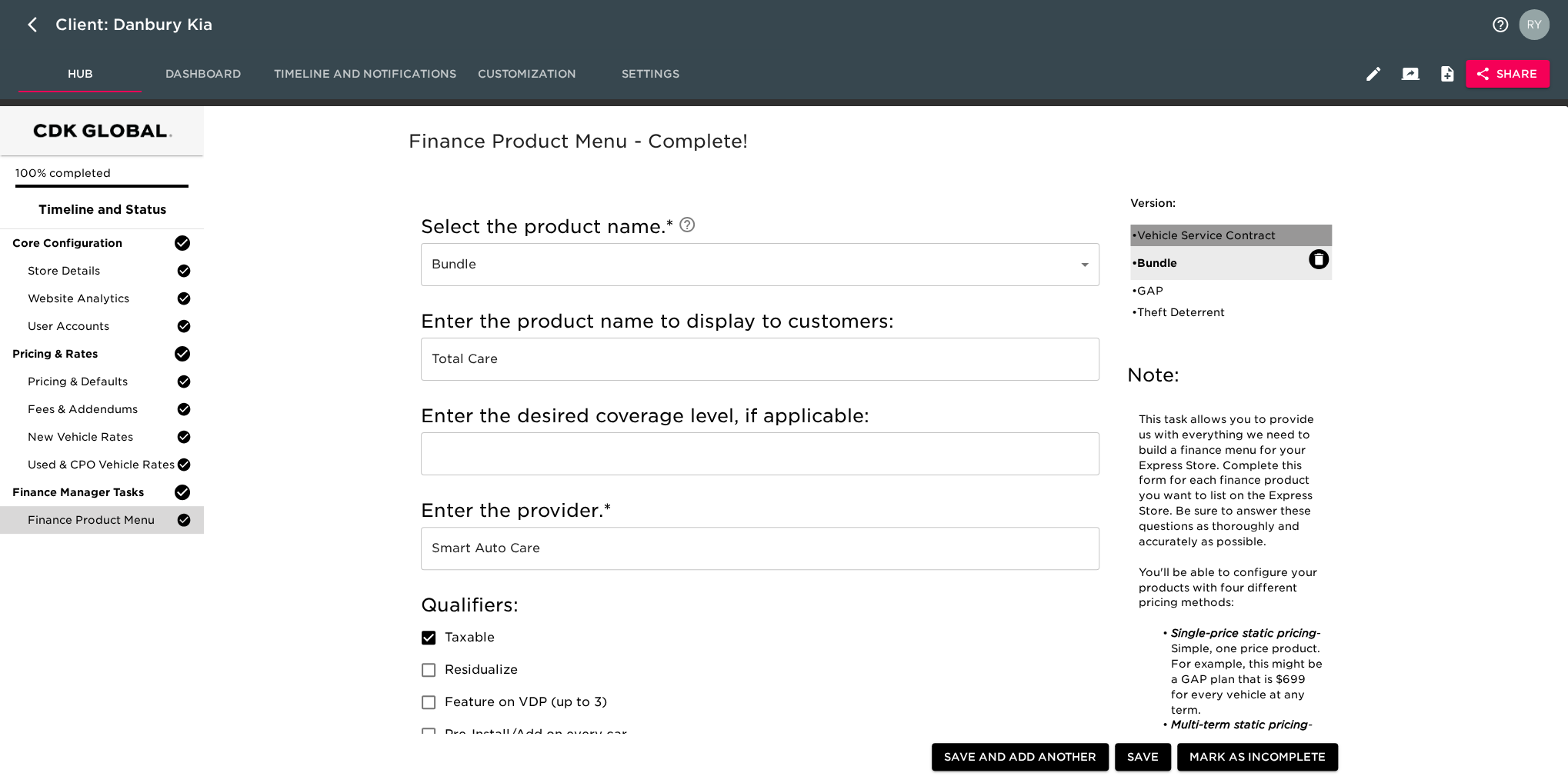
radio input "false"
radio input "true"
type input "BPAA6LD"
radio input "true"
type input "+1000"
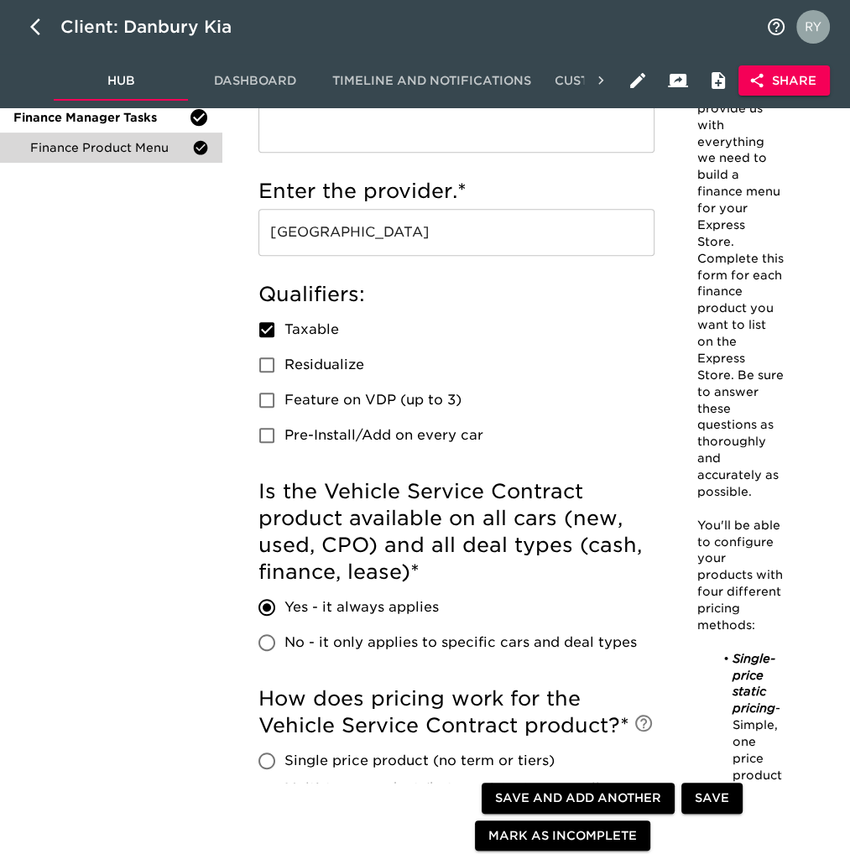
scroll to position [84, 0]
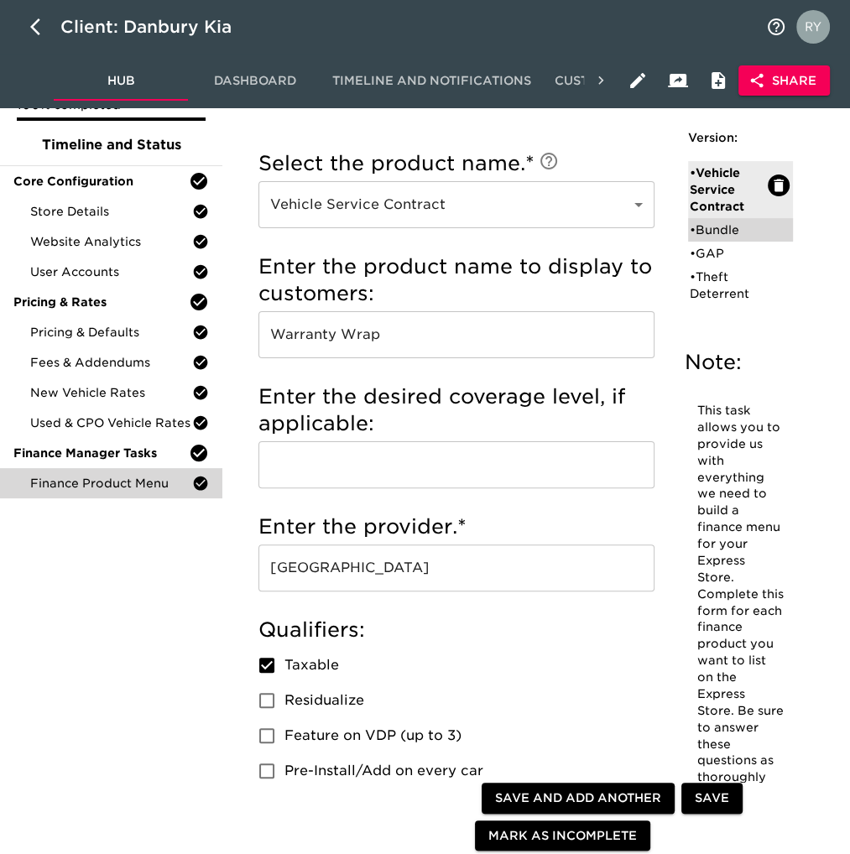
click at [734, 233] on div "• Bundle" at bounding box center [729, 230] width 78 height 17
type input "Bundle"
type input "Total Care"
type input "Smart Auto Care"
radio input "true"
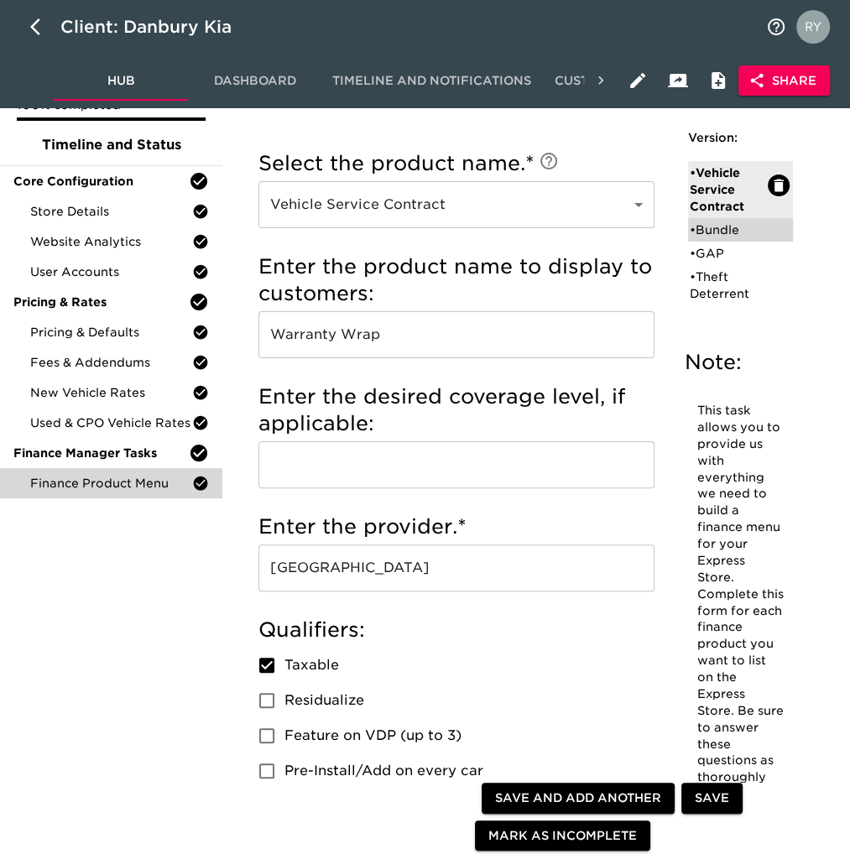
radio input "false"
type input "1695"
radio input "false"
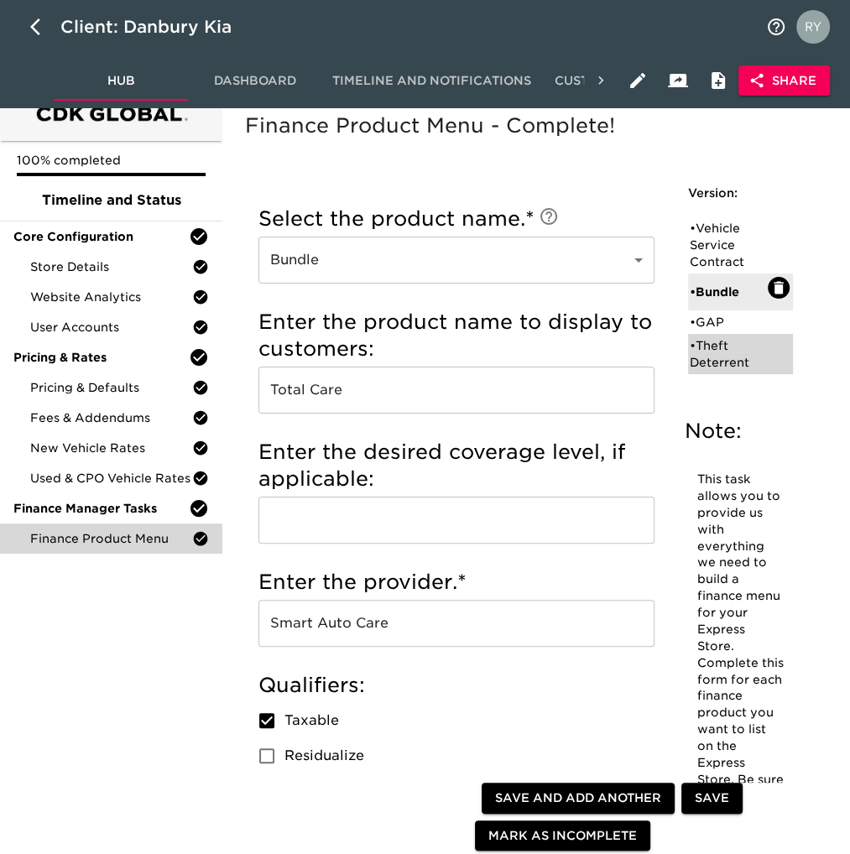
scroll to position [0, 0]
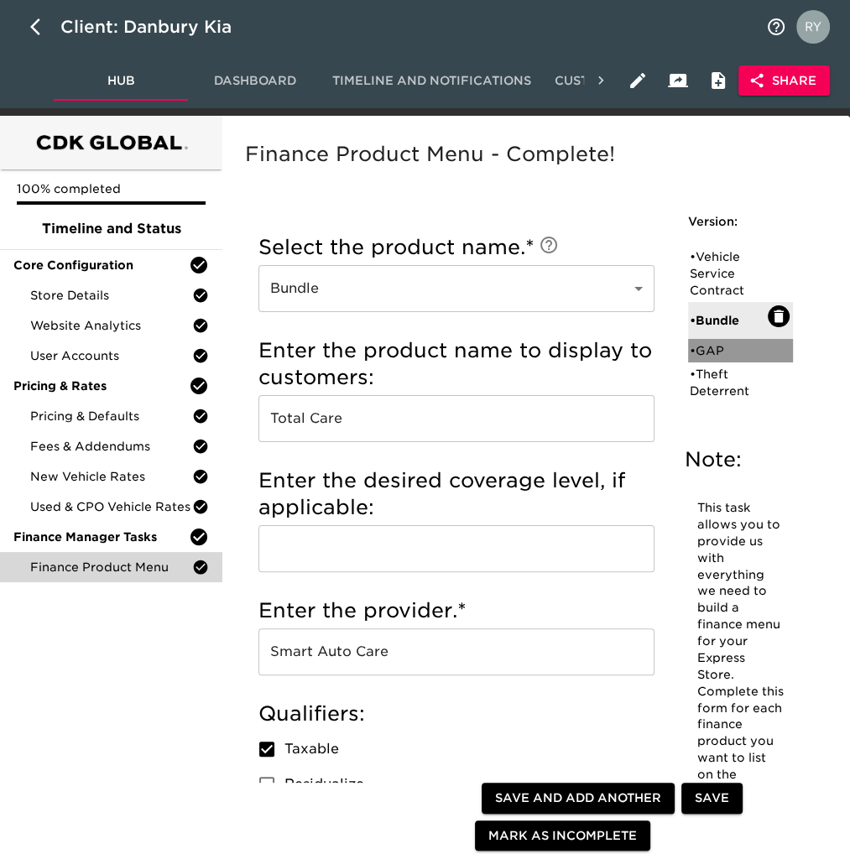
click at [712, 346] on div "• GAP" at bounding box center [729, 350] width 78 height 17
type input "GAP"
type input "Guaranteed Auto Protection"
type input "[GEOGRAPHIC_DATA]"
checkbox input "false"
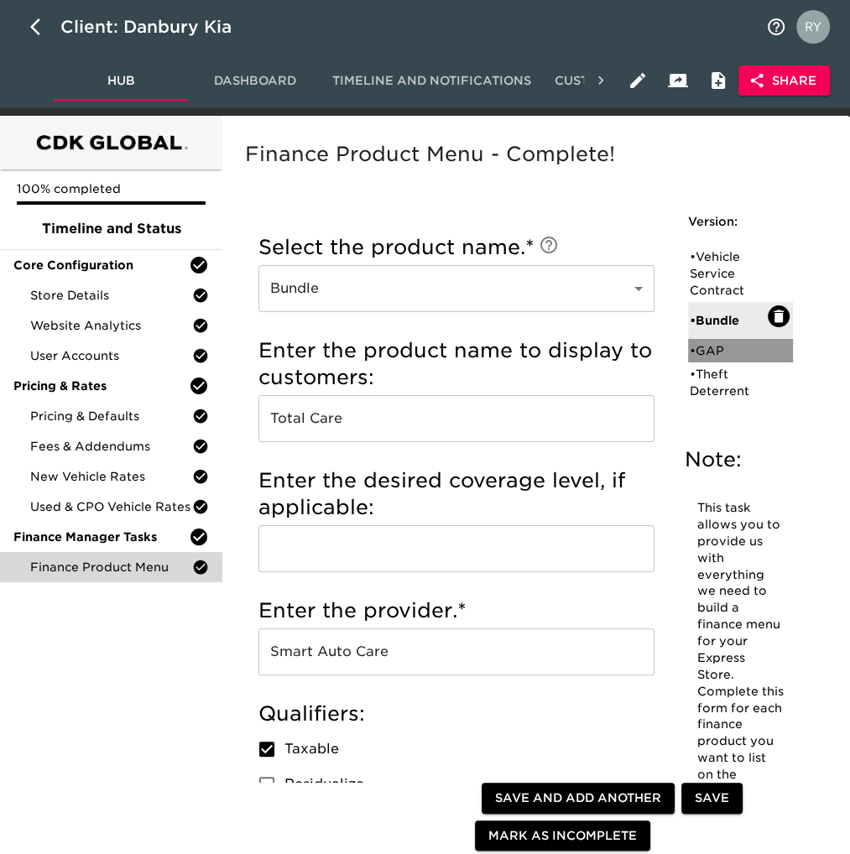
type input "1495"
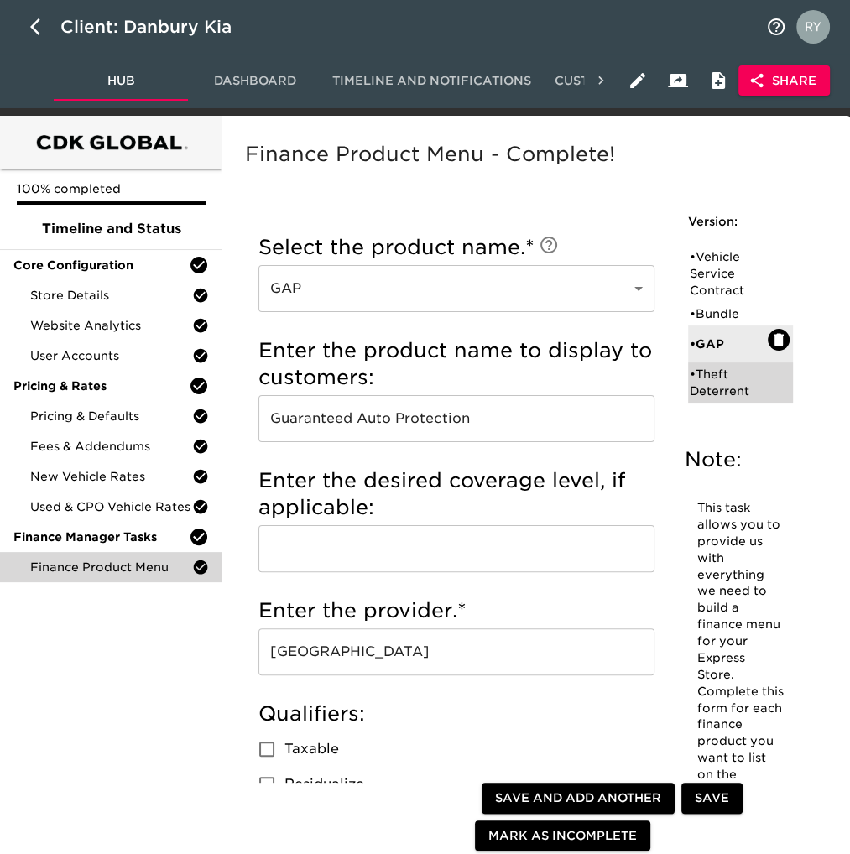
click at [718, 383] on div "• Theft Deterrent" at bounding box center [729, 383] width 78 height 34
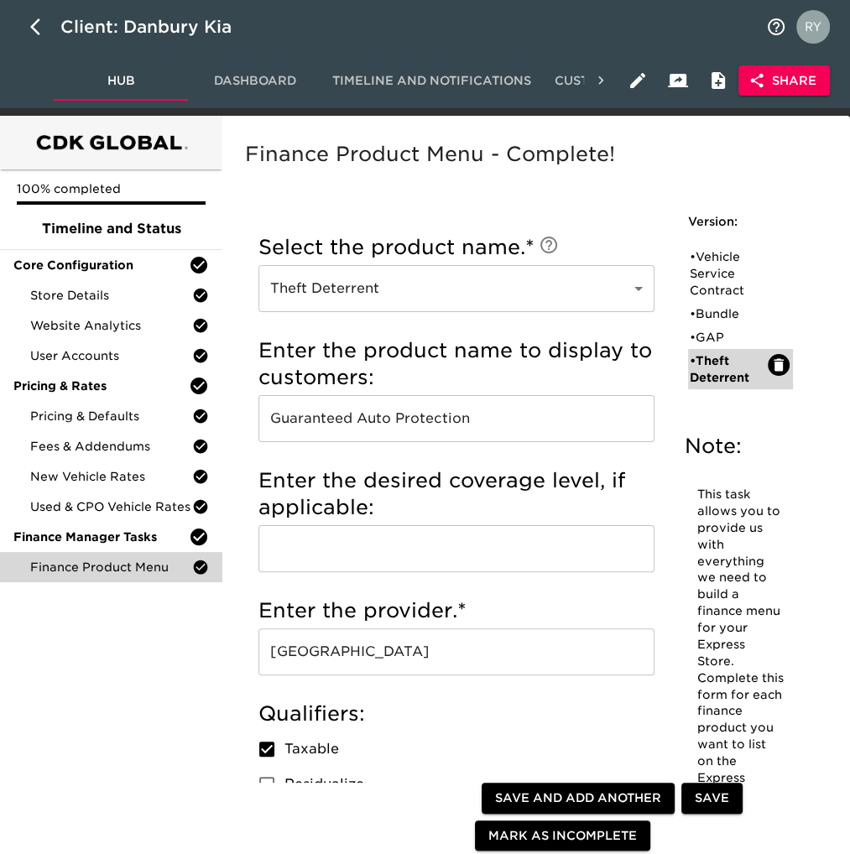
type input "Theft Deterrent"
type input "Theft Protection"
type input "Danbury Auto"
checkbox input "true"
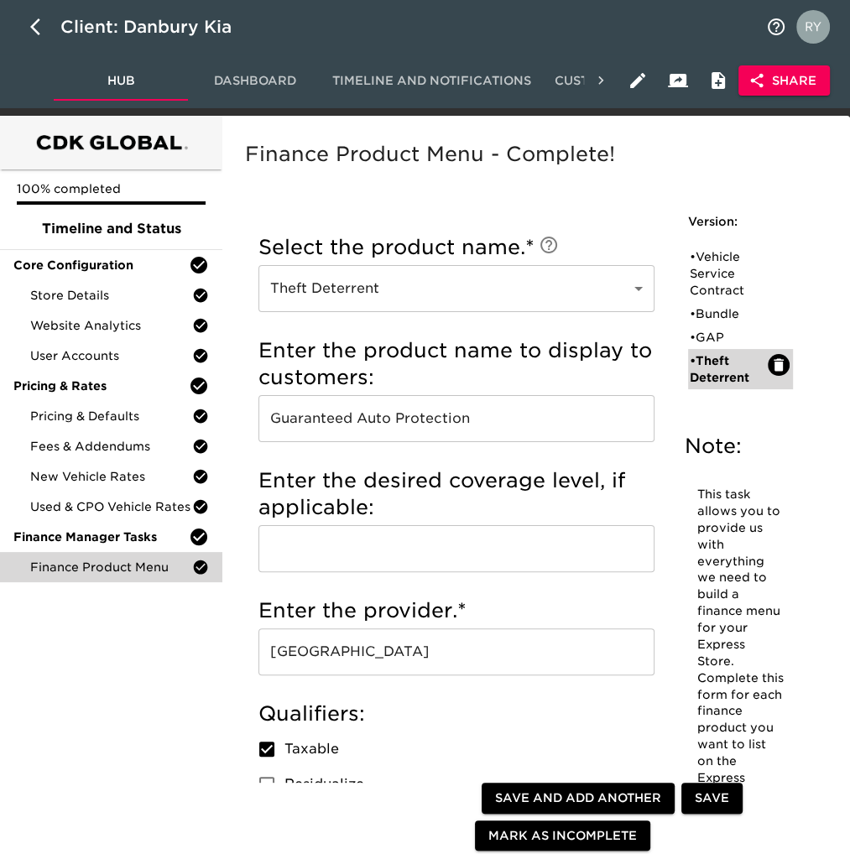
type input "299"
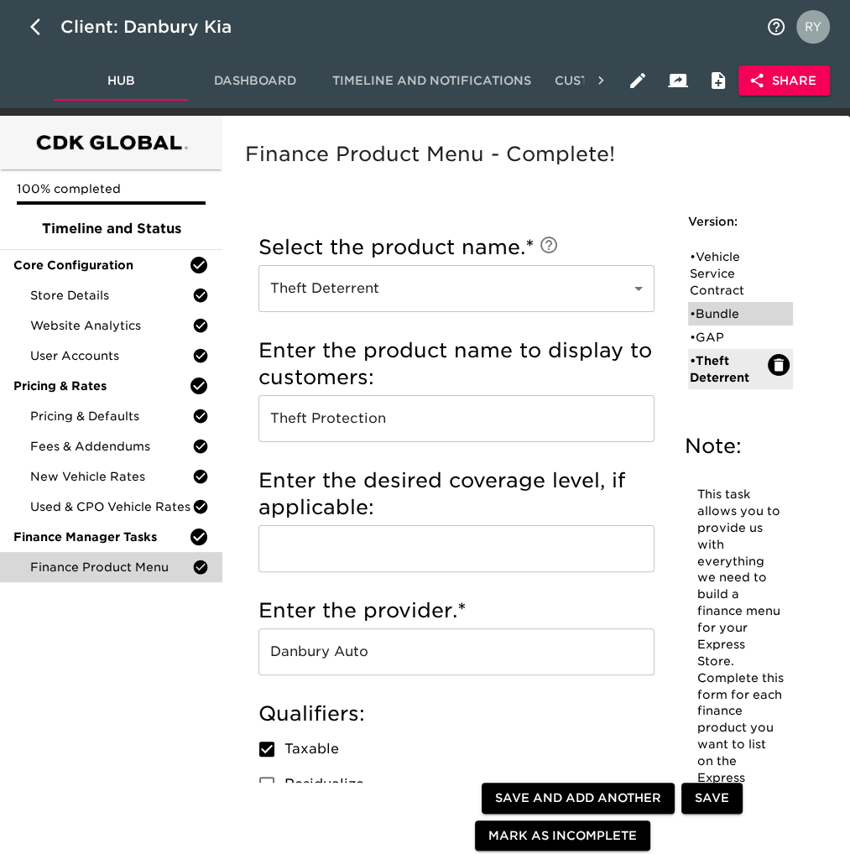
click at [718, 311] on div "• Bundle" at bounding box center [729, 313] width 78 height 17
type input "Bundle"
type input "Total Care"
type input "Smart Auto Care"
checkbox input "false"
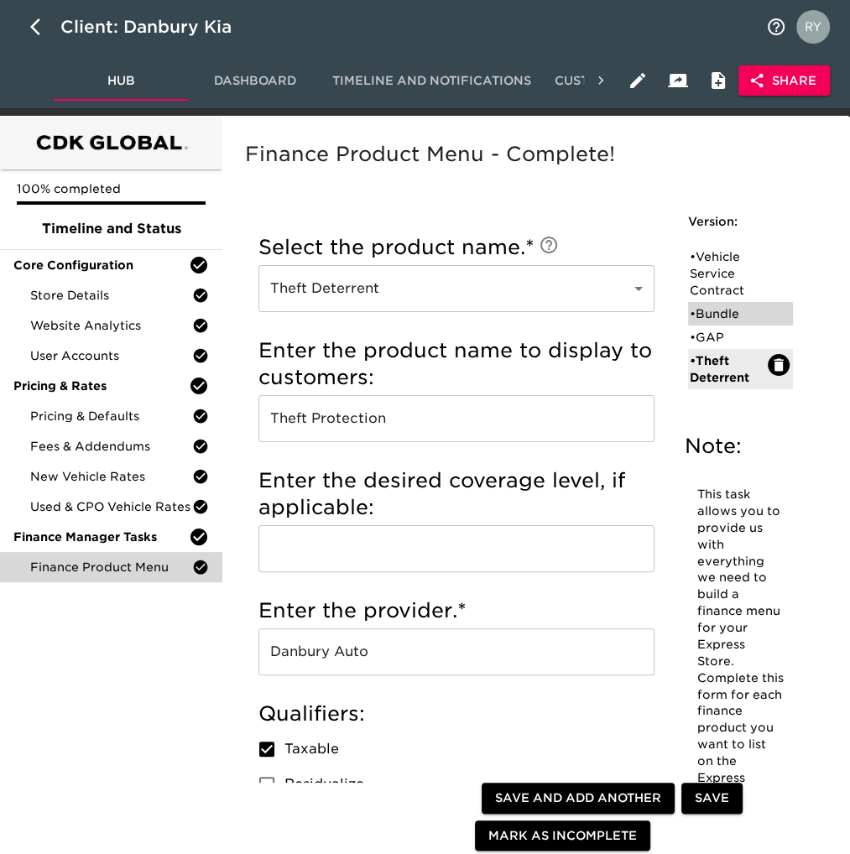
type input "1695"
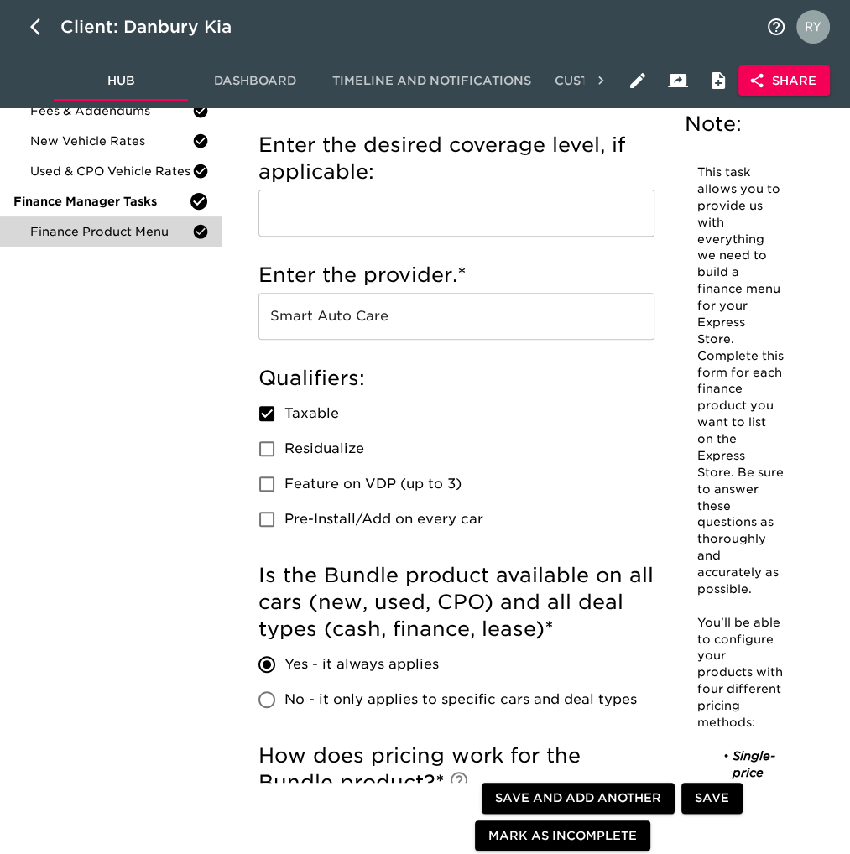
scroll to position [84, 0]
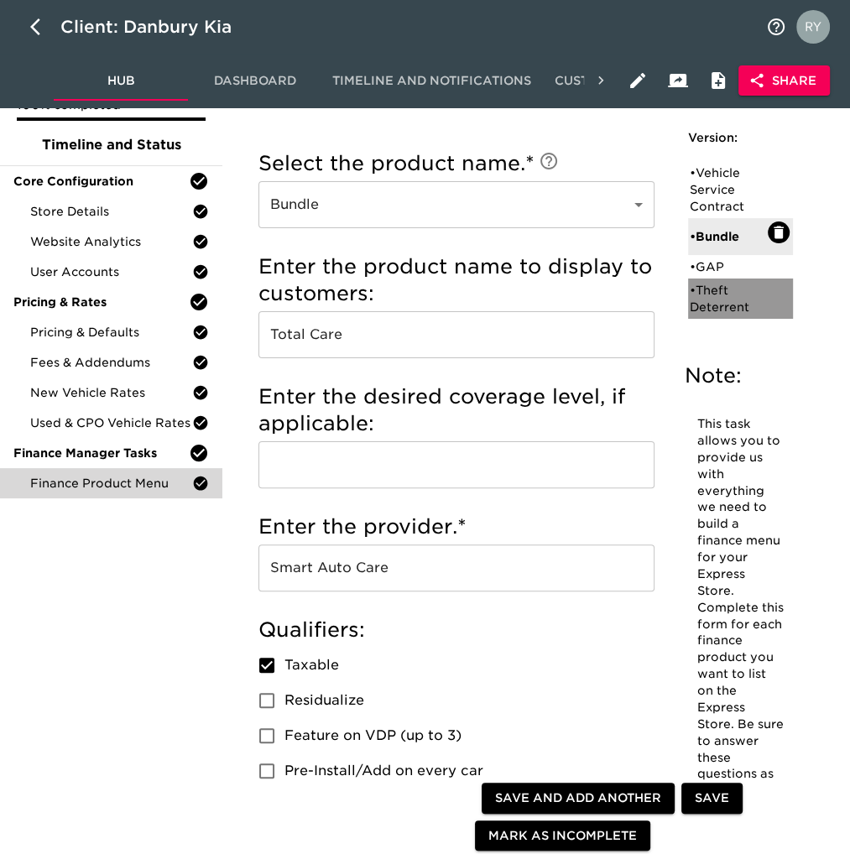
click at [714, 295] on div "• Theft Deterrent" at bounding box center [729, 299] width 78 height 34
type input "Theft Deterrent"
type input "Theft Protection"
type input "Danbury Auto"
checkbox input "true"
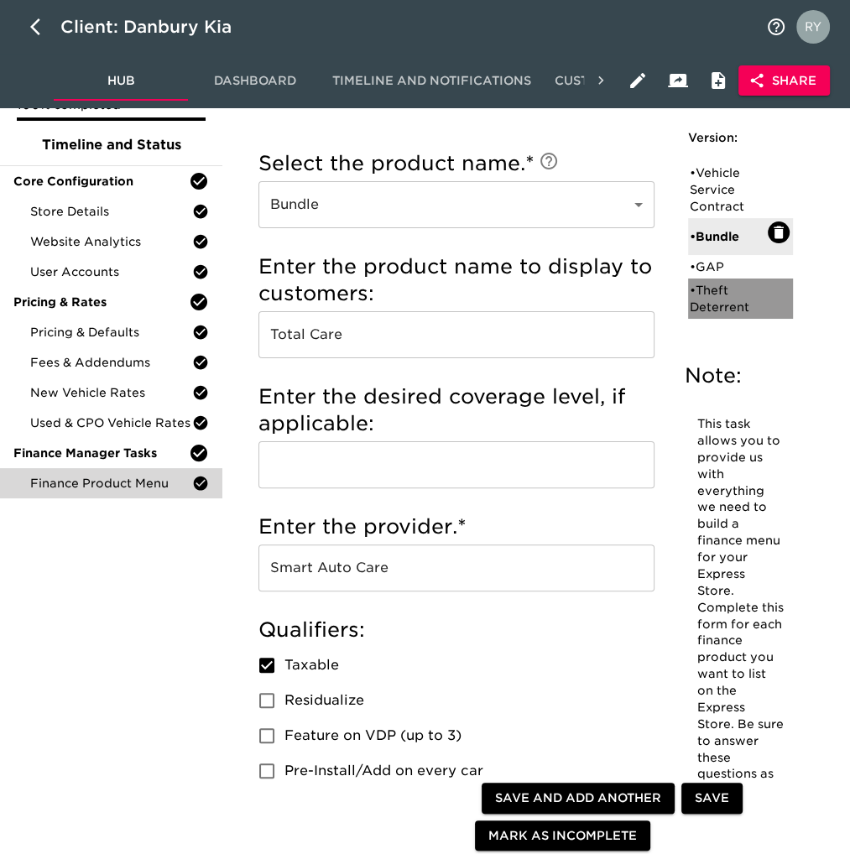
type input "299"
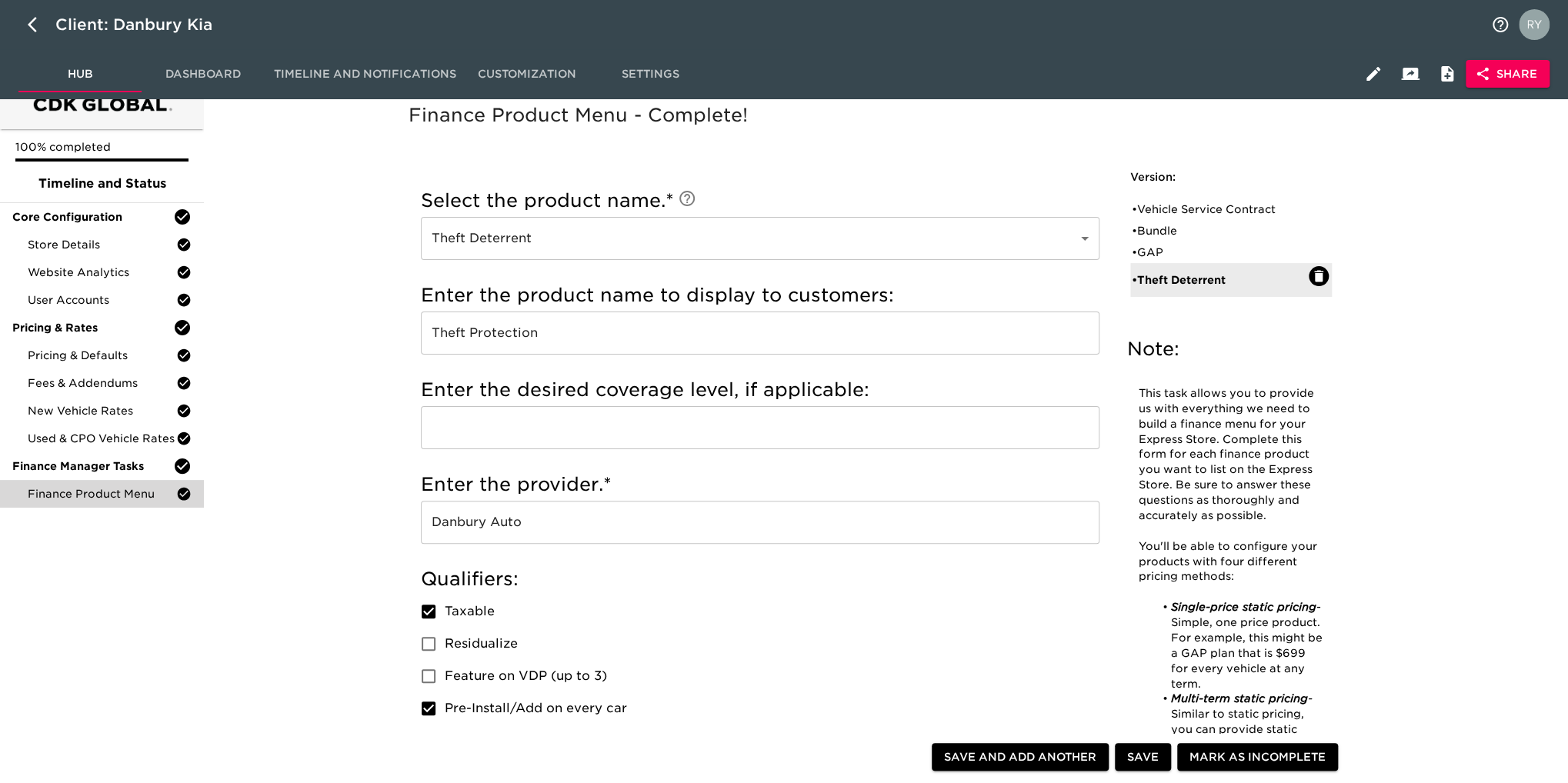
scroll to position [0, 0]
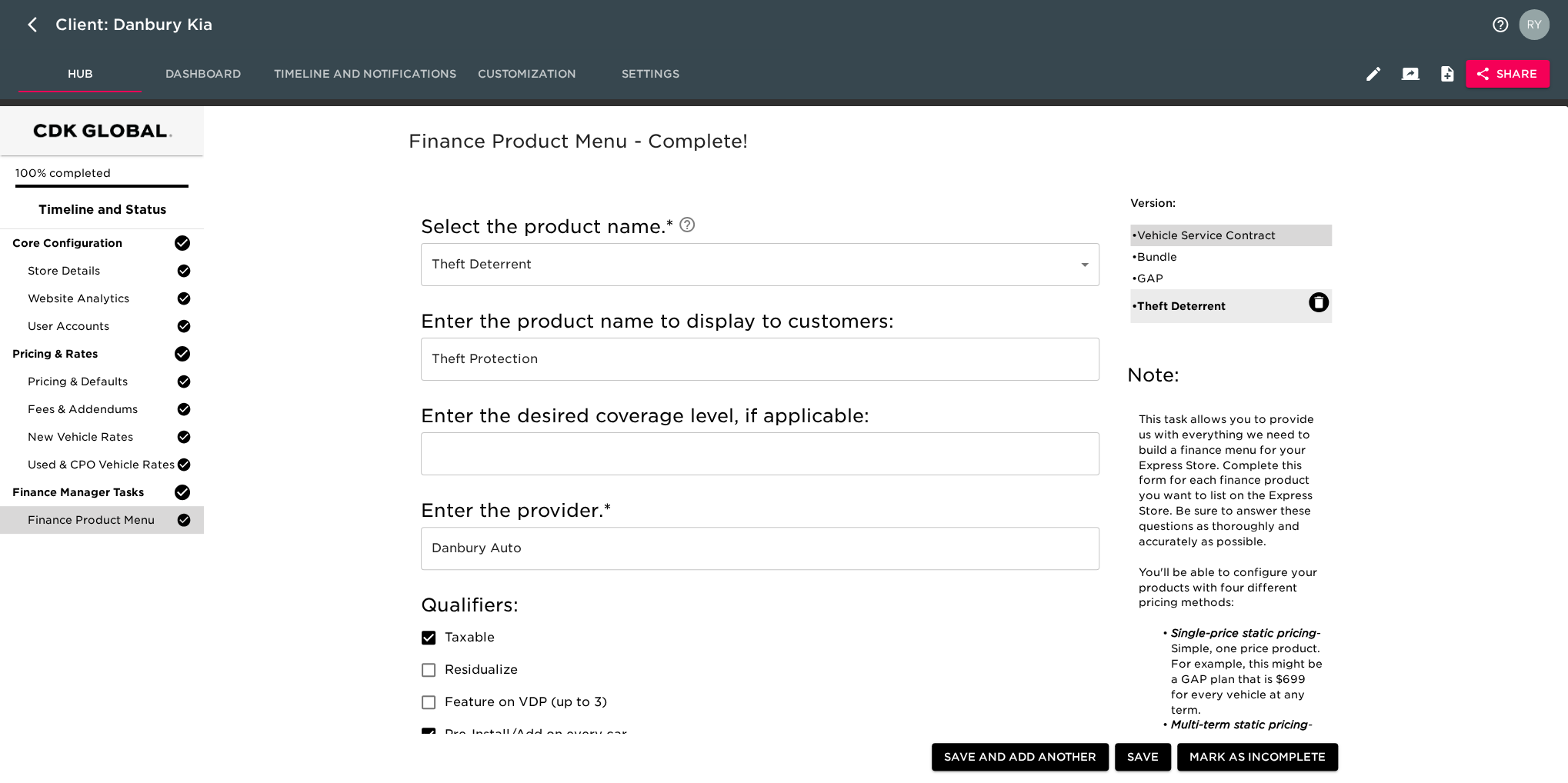
click at [1188, 232] on div "• Vehicle Service Contract" at bounding box center [1220, 235] width 177 height 16
type input "Vehicle Service Contract"
type input "Warranty Wrap"
type input "[GEOGRAPHIC_DATA]"
checkbox input "false"
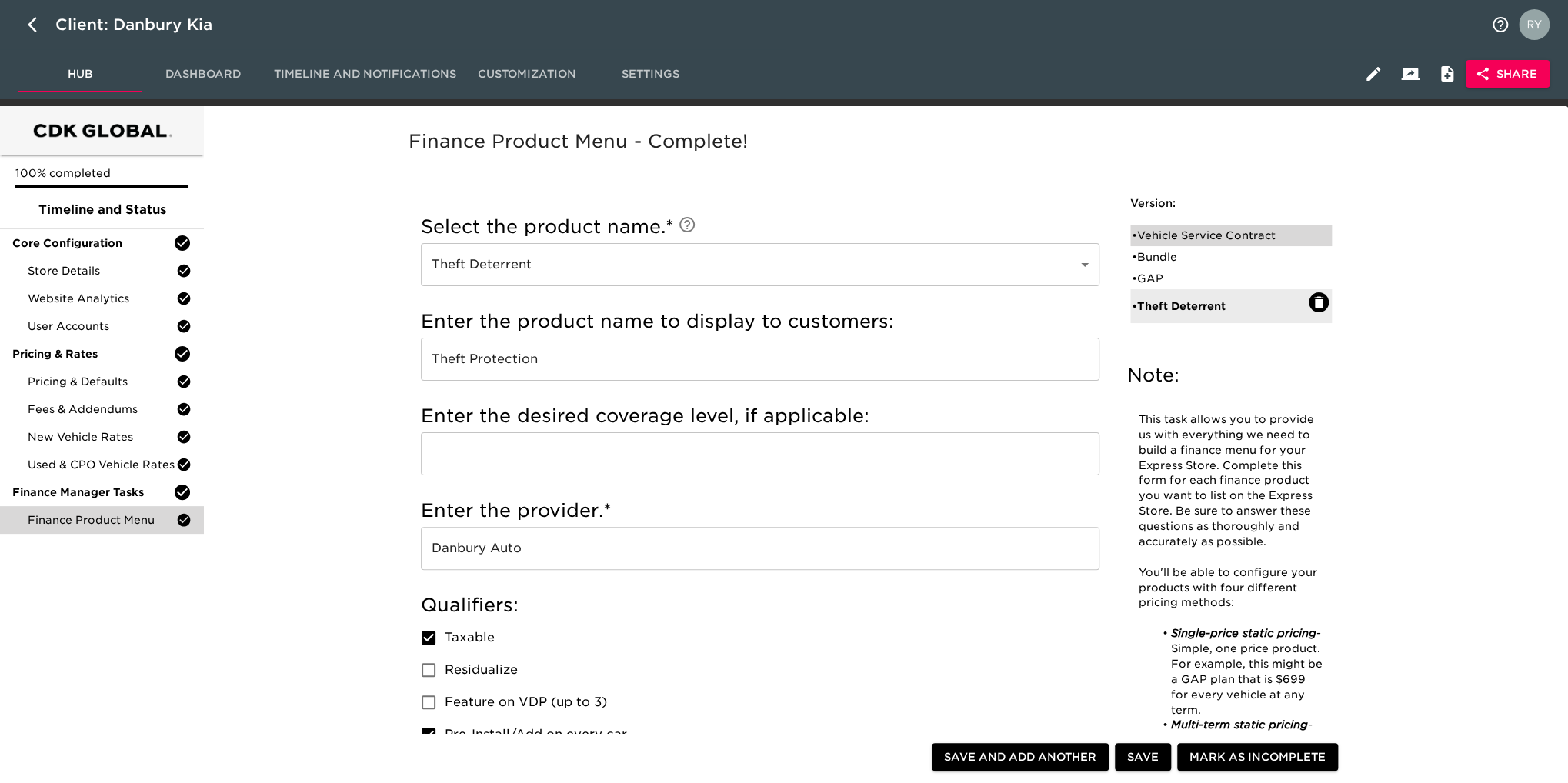
radio input "false"
radio input "true"
type input "BPAA6LD"
radio input "true"
type input "+1000"
